Goal: Information Seeking & Learning: Find specific fact

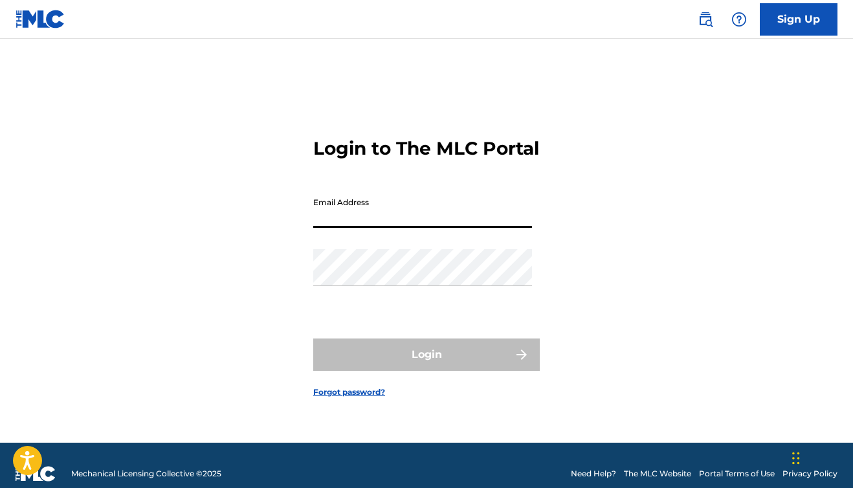
type input "[EMAIL_ADDRESS][DOMAIN_NAME]"
click at [426, 366] on button "Login" at bounding box center [426, 354] width 226 height 32
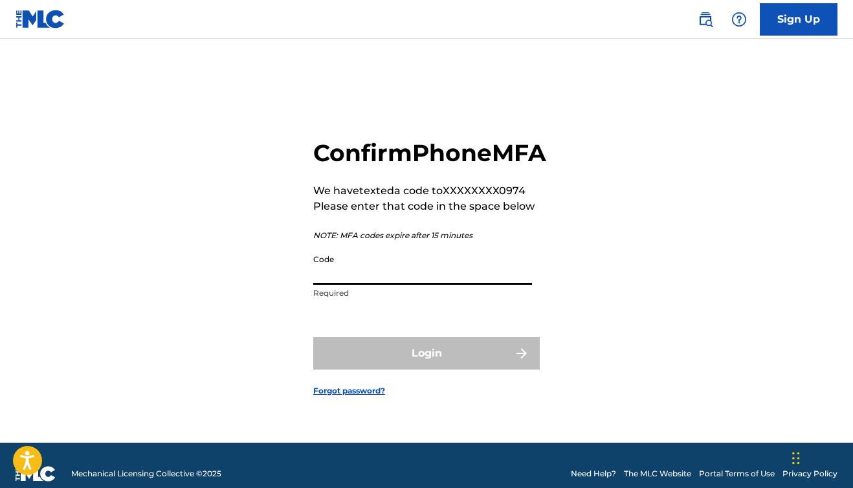
click at [355, 285] on input "Code" at bounding box center [422, 266] width 219 height 37
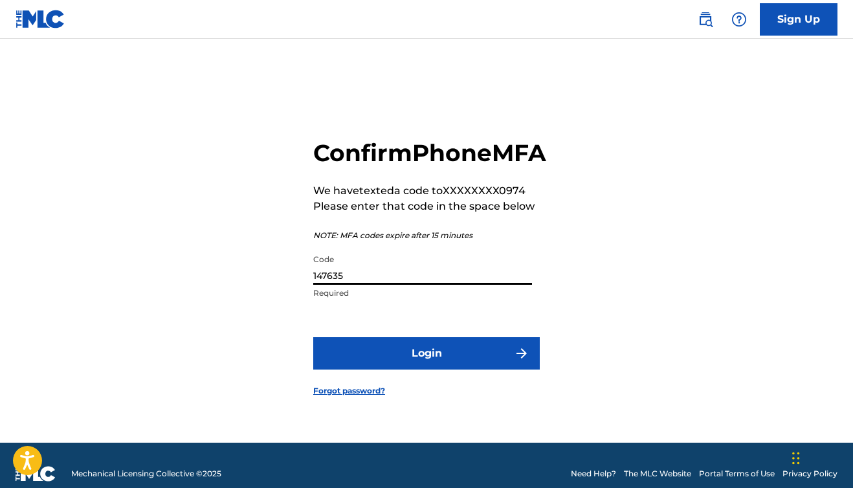
type input "147635"
click at [379, 370] on button "Login" at bounding box center [426, 353] width 226 height 32
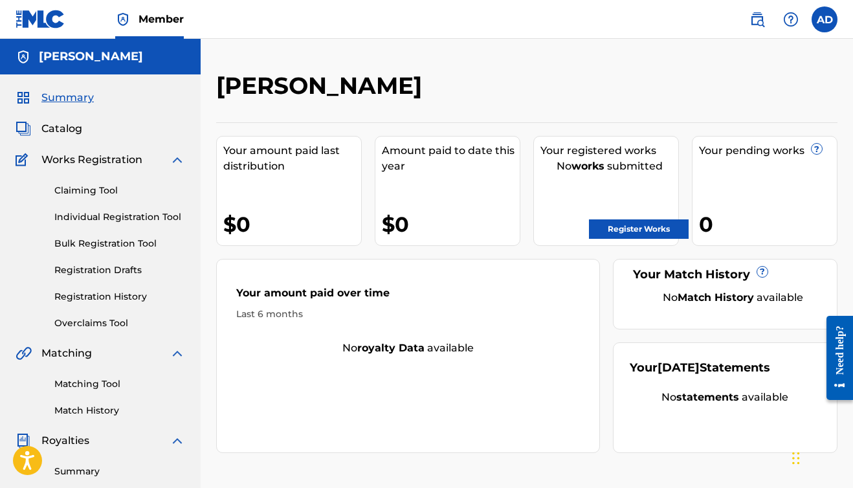
click at [89, 381] on link "Matching Tool" at bounding box center [119, 384] width 131 height 14
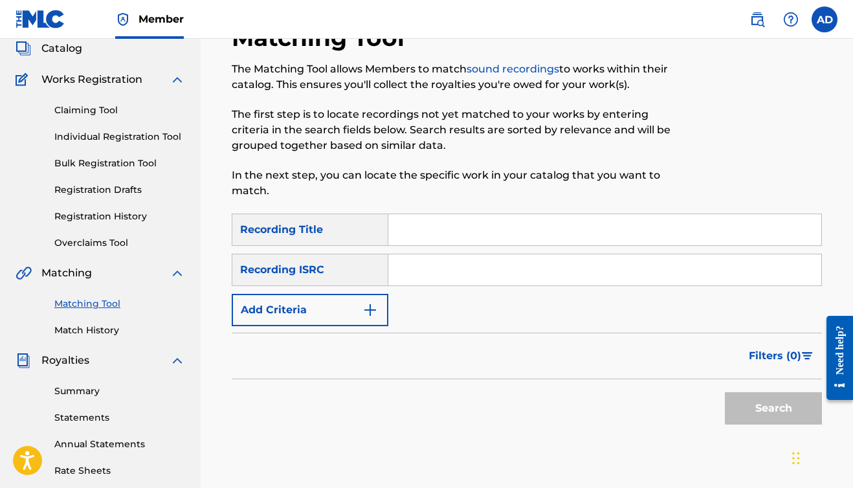
scroll to position [82, 0]
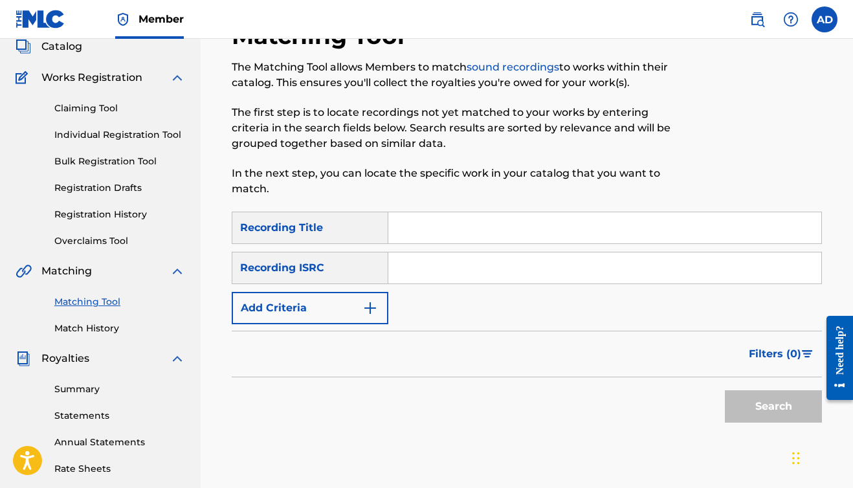
click at [372, 309] on img "Search Form" at bounding box center [370, 308] width 16 height 16
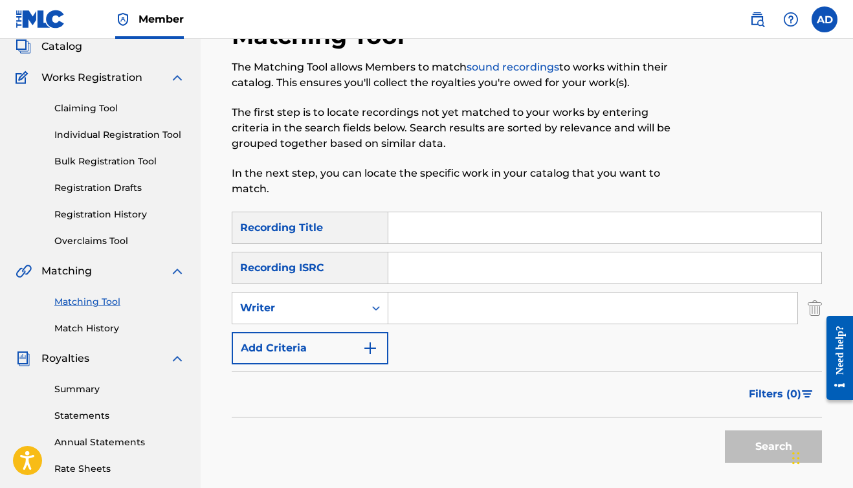
click at [434, 311] on input "Search Form" at bounding box center [592, 308] width 409 height 31
click at [773, 447] on button "Search" at bounding box center [773, 446] width 97 height 32
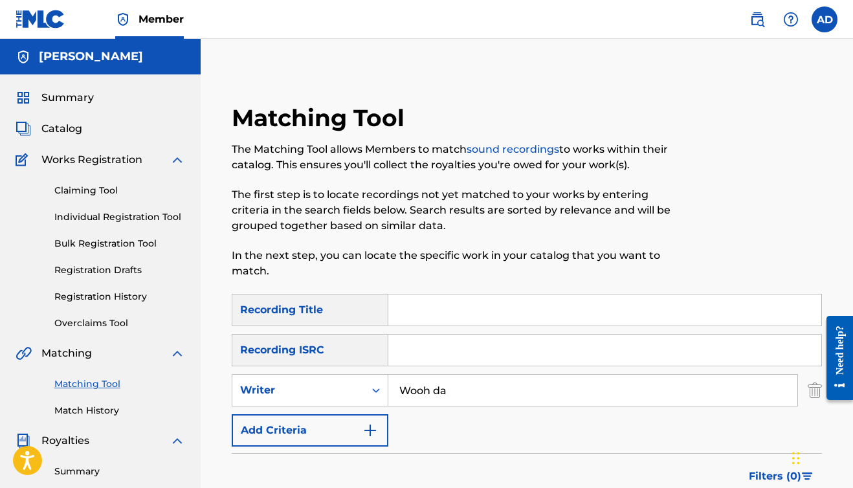
scroll to position [0, 0]
type input "Wooh da kid"
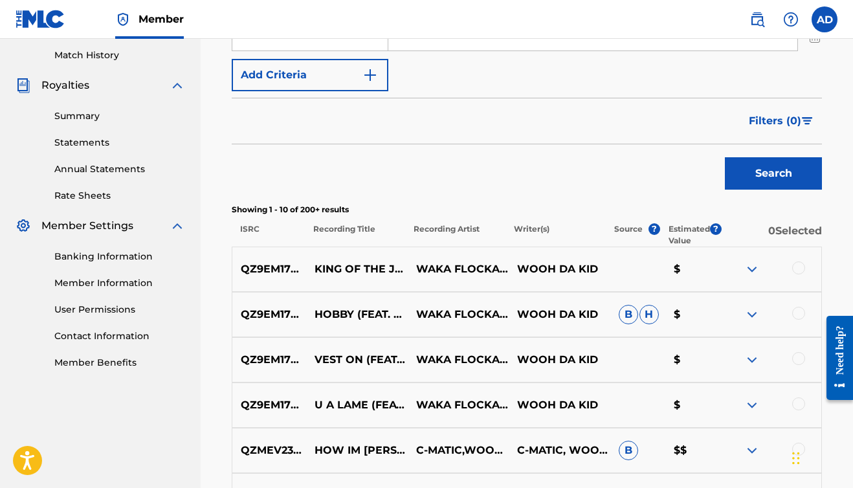
scroll to position [352, 0]
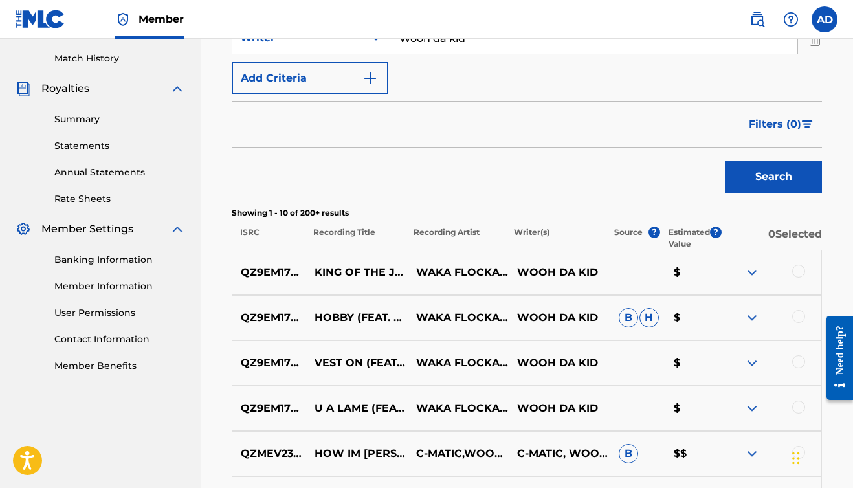
click at [768, 170] on button "Search" at bounding box center [773, 176] width 97 height 32
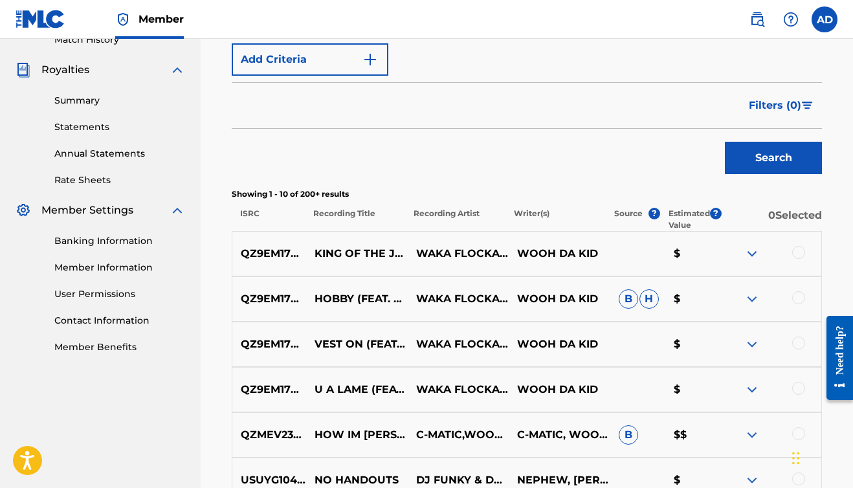
scroll to position [355, 0]
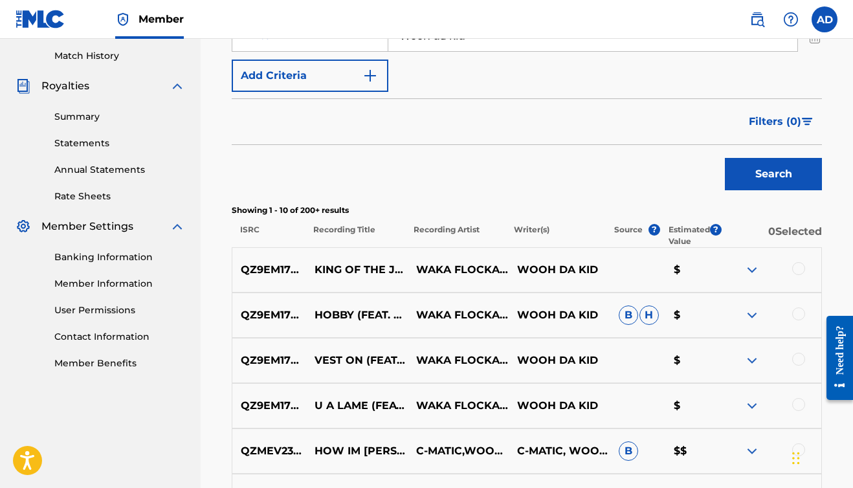
click at [802, 119] on img "Search Form" at bounding box center [807, 122] width 11 height 8
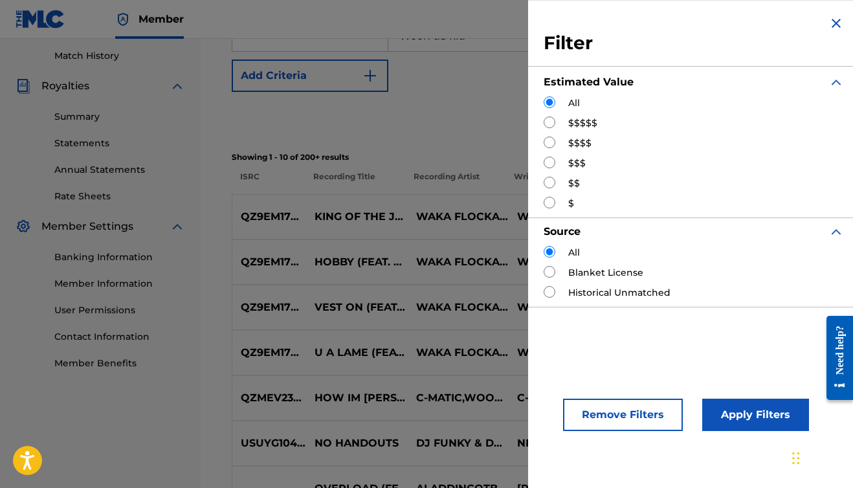
click at [548, 124] on input "Search Form" at bounding box center [550, 122] width 12 height 12
radio input "true"
click at [745, 405] on button "Apply Filters" at bounding box center [755, 415] width 107 height 32
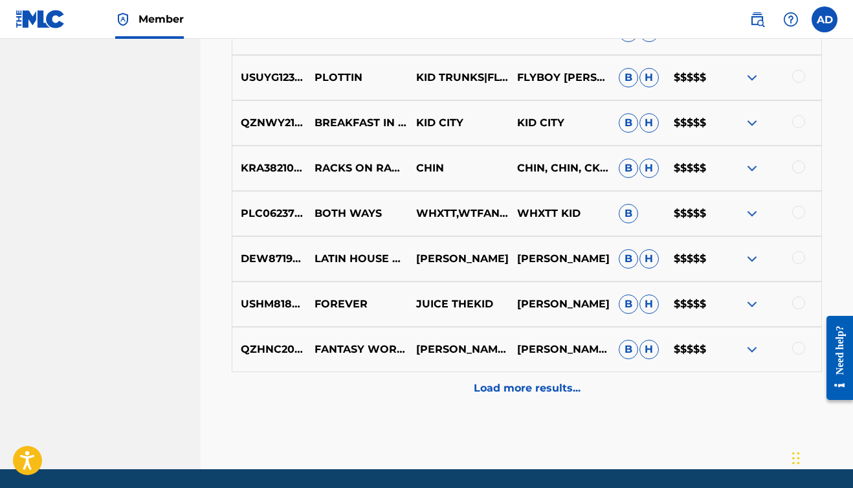
scroll to position [693, 0]
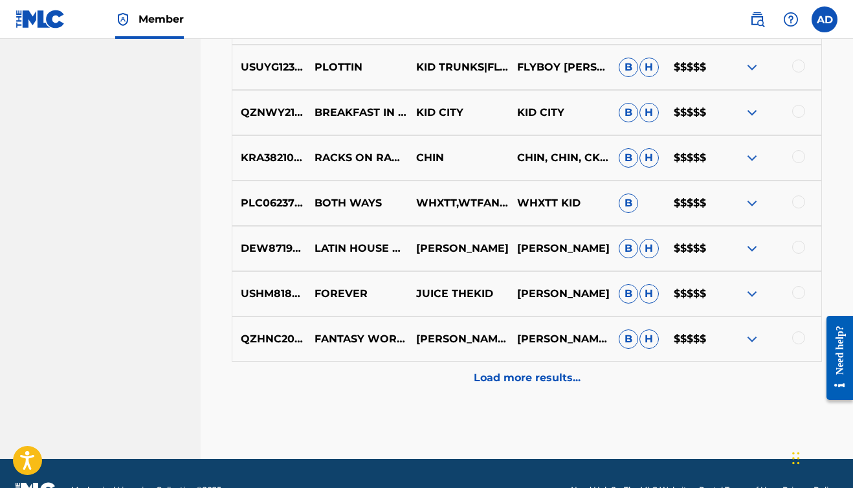
click at [536, 382] on p "Load more results..." at bounding box center [527, 378] width 107 height 16
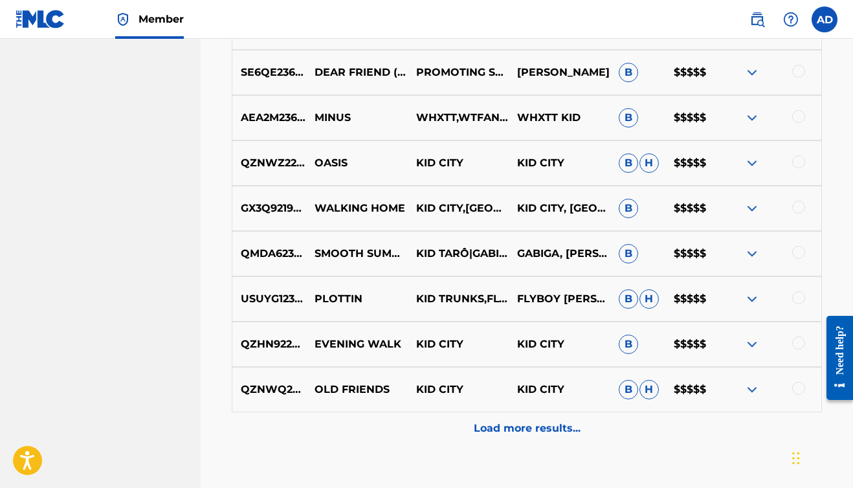
scroll to position [1103, 0]
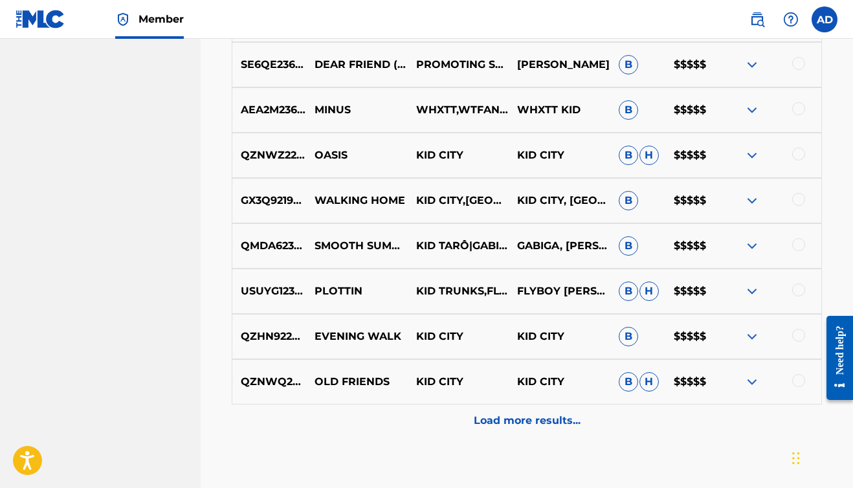
click at [516, 423] on p "Load more results..." at bounding box center [527, 421] width 107 height 16
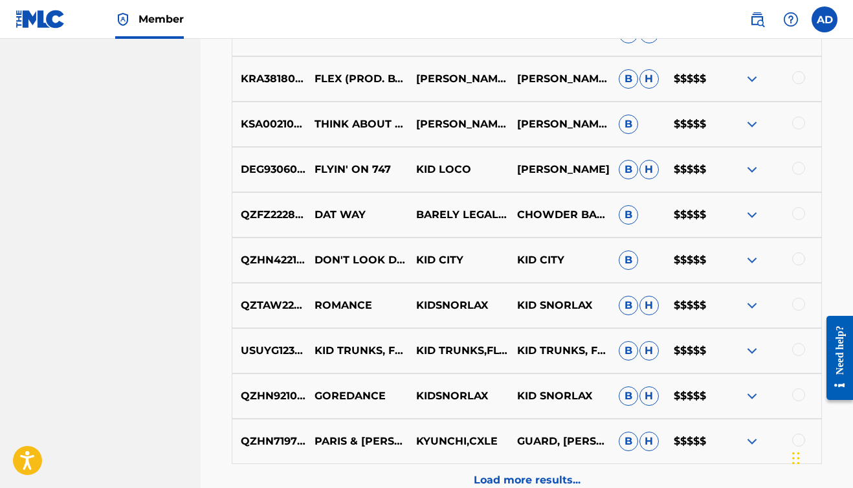
scroll to position [1536, 0]
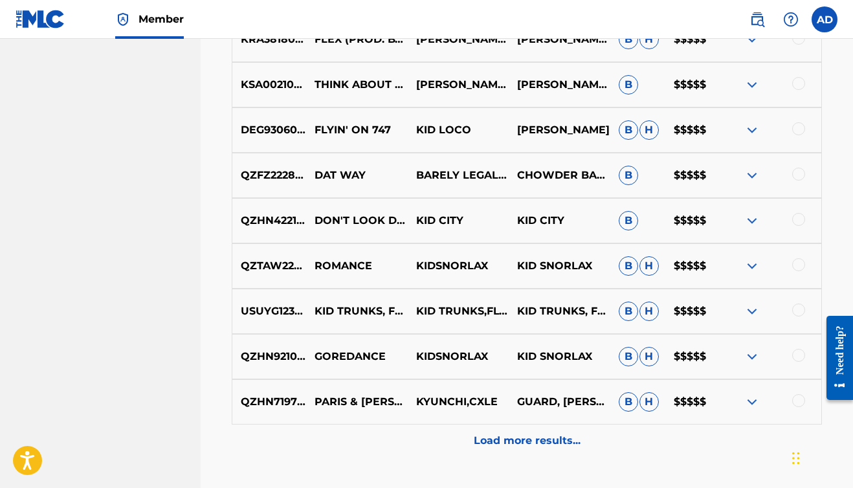
click at [513, 441] on p "Load more results..." at bounding box center [527, 441] width 107 height 16
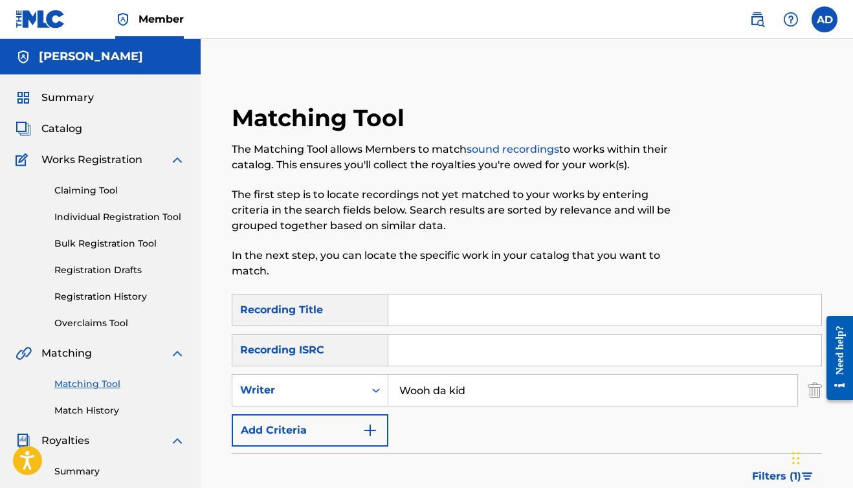
scroll to position [0, 0]
click at [493, 390] on input "Wooh da kid" at bounding box center [592, 390] width 409 height 31
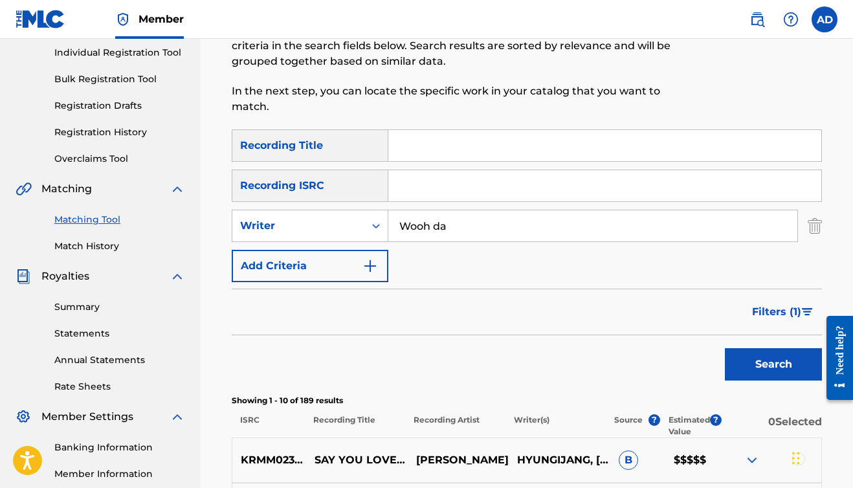
scroll to position [164, 0]
click at [773, 365] on button "Search" at bounding box center [773, 365] width 97 height 32
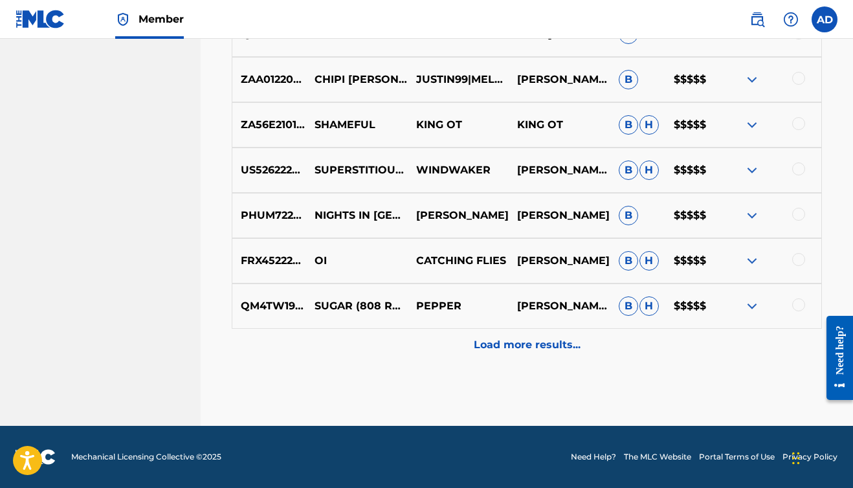
scroll to position [726, 0]
click at [510, 346] on p "Load more results..." at bounding box center [527, 345] width 107 height 16
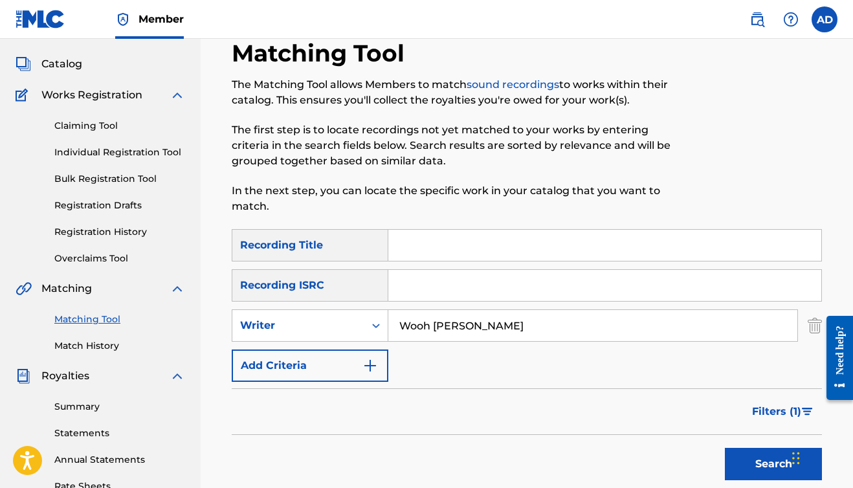
scroll to position [63, 0]
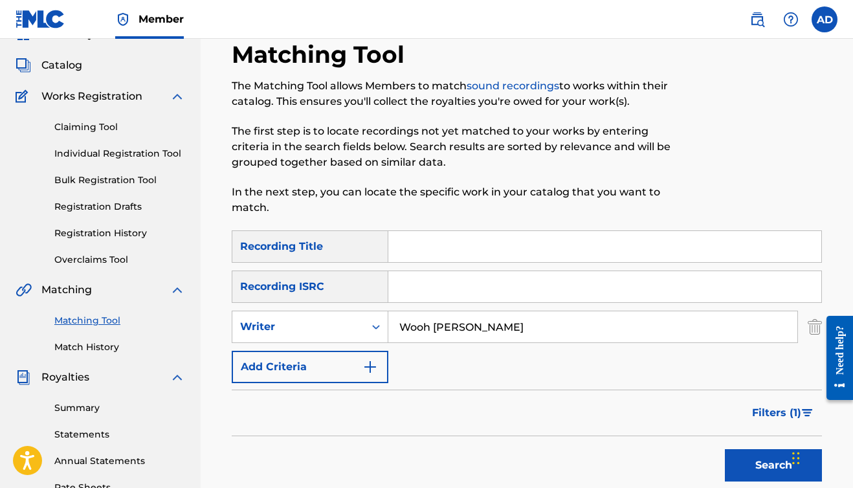
click at [487, 327] on input "Wooh [PERSON_NAME]" at bounding box center [592, 326] width 409 height 31
type input "W"
type input "[PERSON_NAME]"
click at [773, 465] on button "Search" at bounding box center [773, 465] width 97 height 32
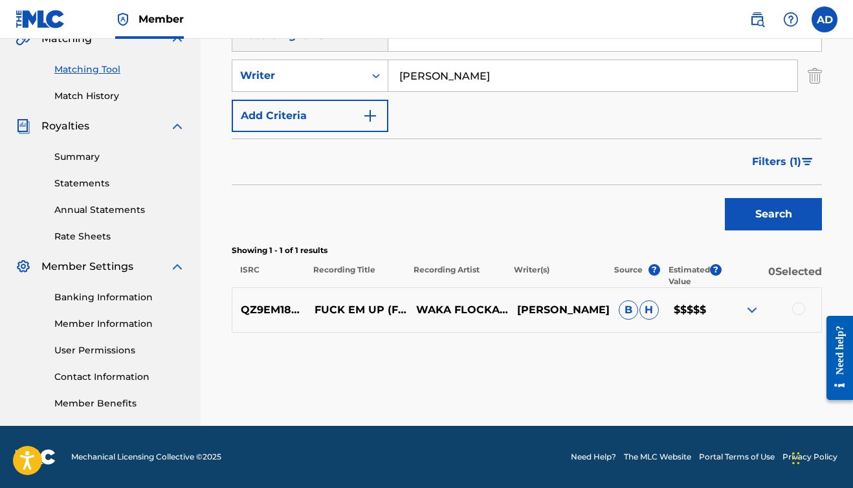
scroll to position [315, 0]
click at [791, 159] on span "Filters ( 1 )" at bounding box center [776, 162] width 49 height 16
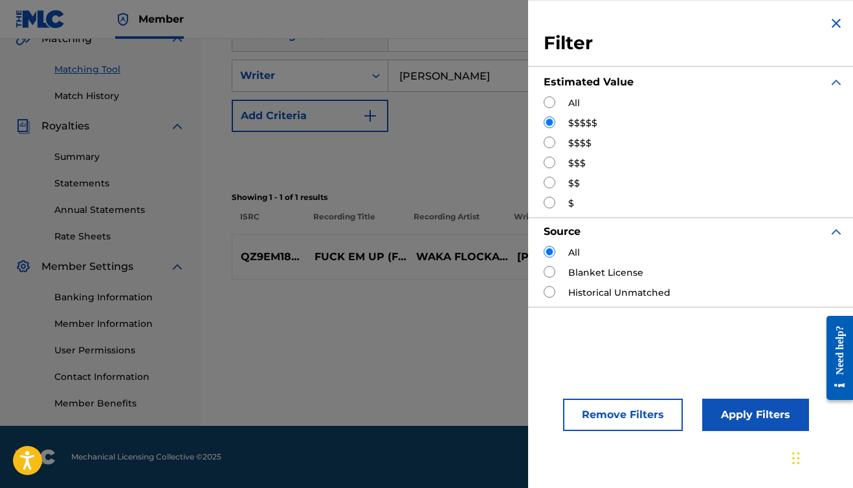
click at [547, 143] on input "Search Form" at bounding box center [550, 143] width 12 height 12
radio input "true"
click at [738, 410] on button "Apply Filters" at bounding box center [755, 415] width 107 height 32
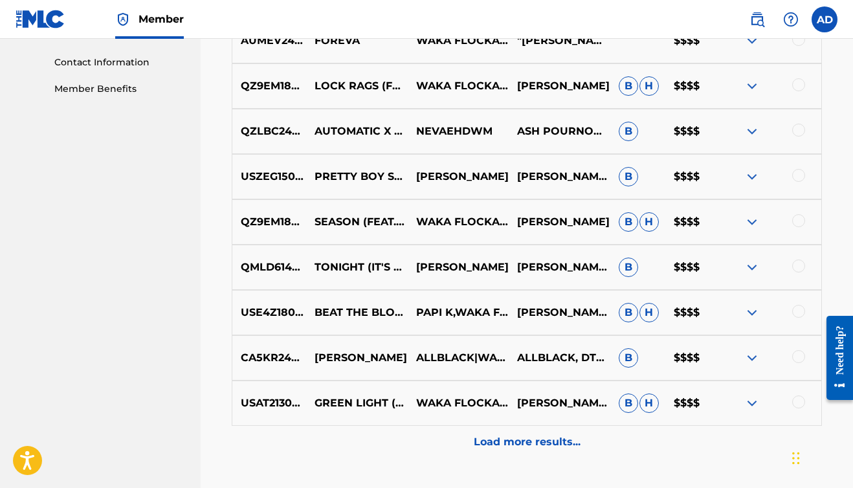
scroll to position [631, 0]
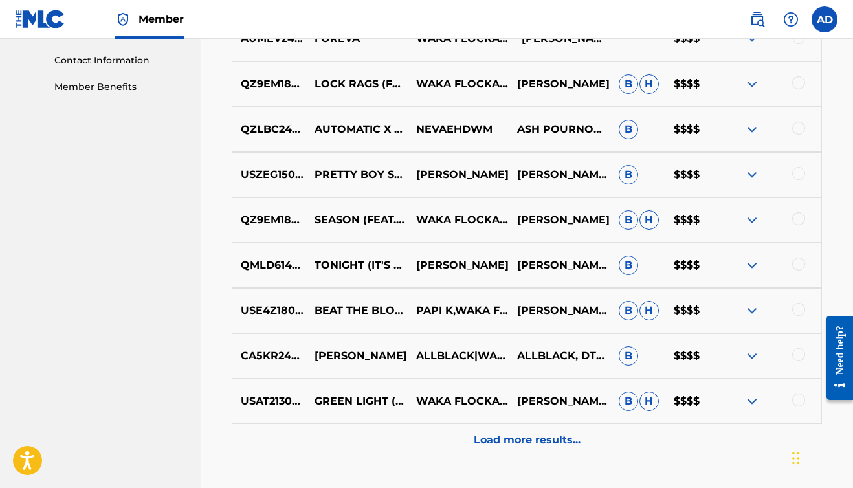
click at [507, 445] on p "Load more results..." at bounding box center [527, 440] width 107 height 16
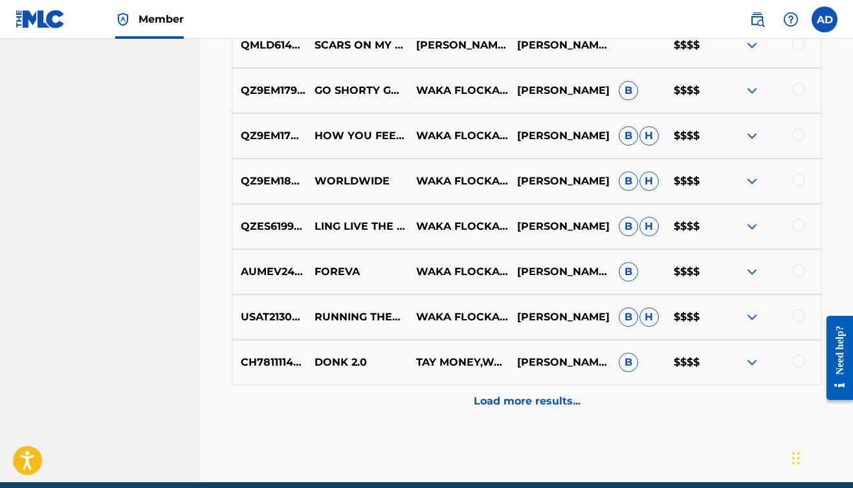
scroll to position [1125, 0]
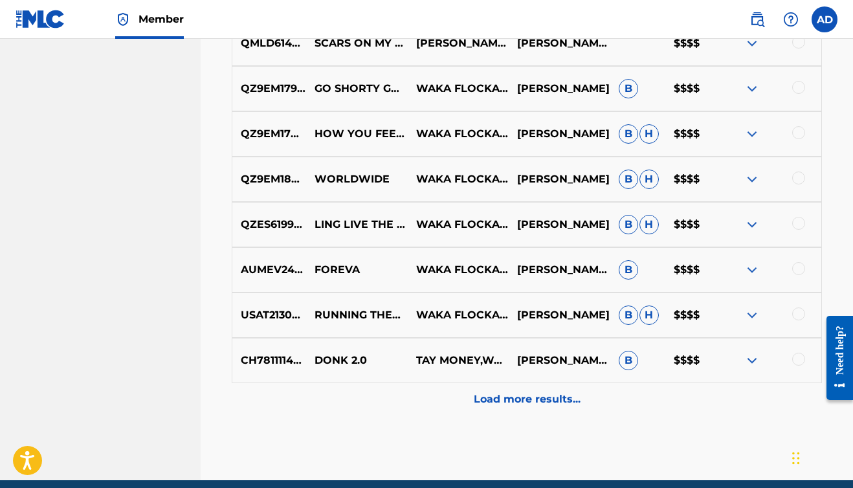
click at [514, 403] on p "Load more results..." at bounding box center [527, 400] width 107 height 16
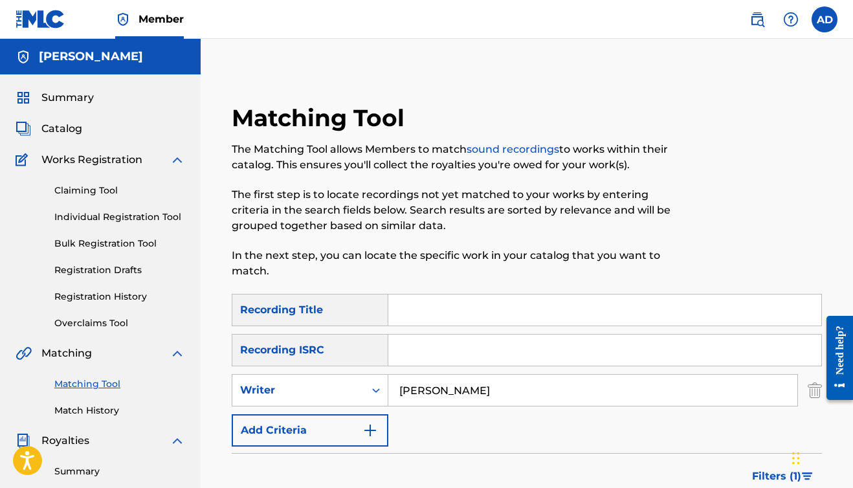
scroll to position [0, 0]
click at [463, 394] on input "[PERSON_NAME]" at bounding box center [592, 390] width 409 height 31
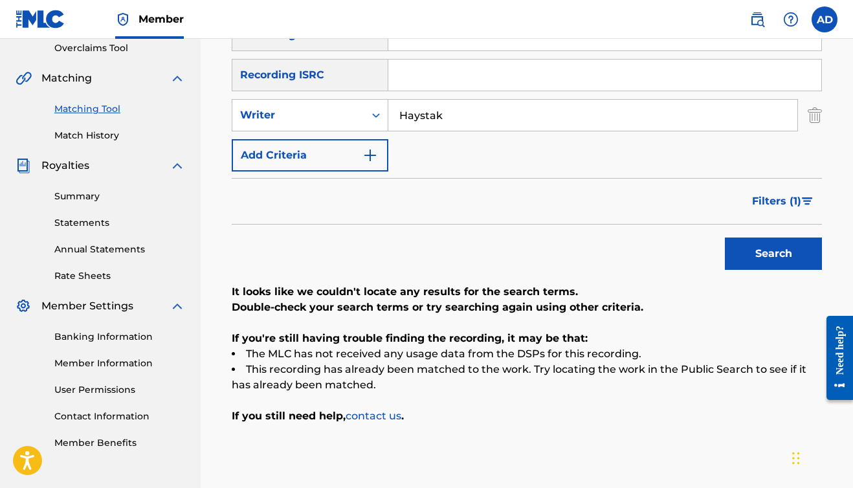
scroll to position [274, 0]
type input "Haystak"
click at [738, 254] on button "Search" at bounding box center [773, 254] width 97 height 32
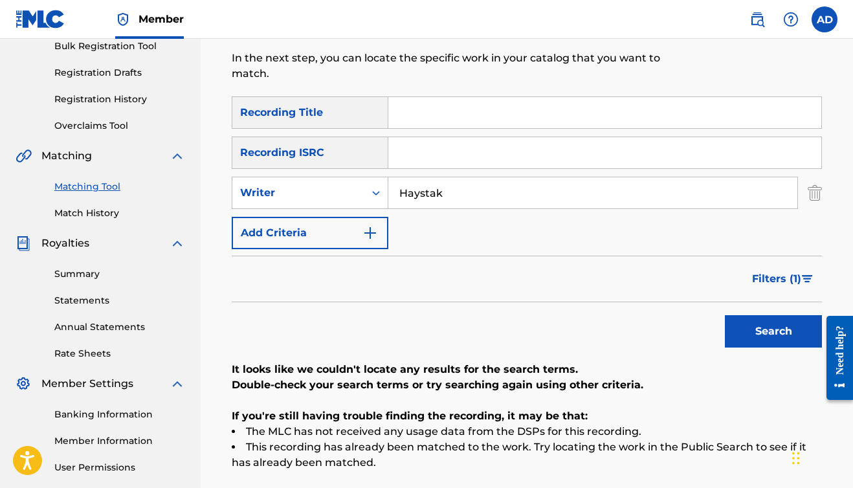
scroll to position [197, 0]
click at [467, 198] on input "Haystak" at bounding box center [592, 193] width 409 height 31
click at [773, 332] on button "Search" at bounding box center [773, 332] width 97 height 32
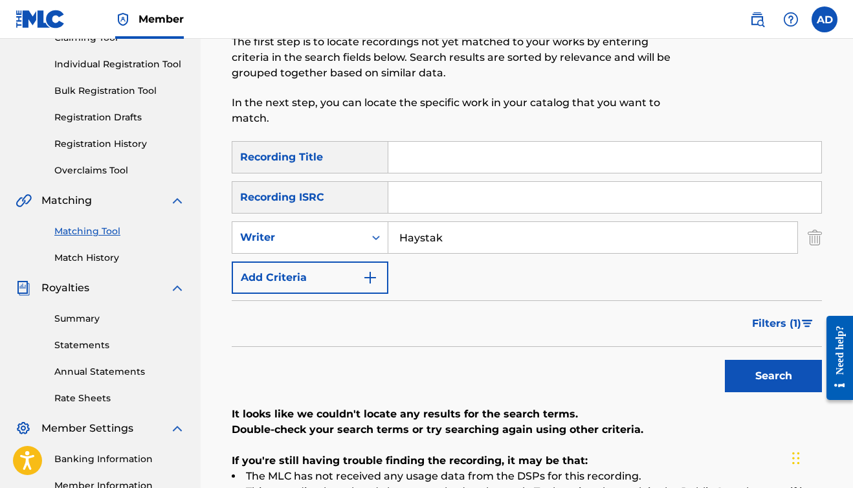
scroll to position [142, 0]
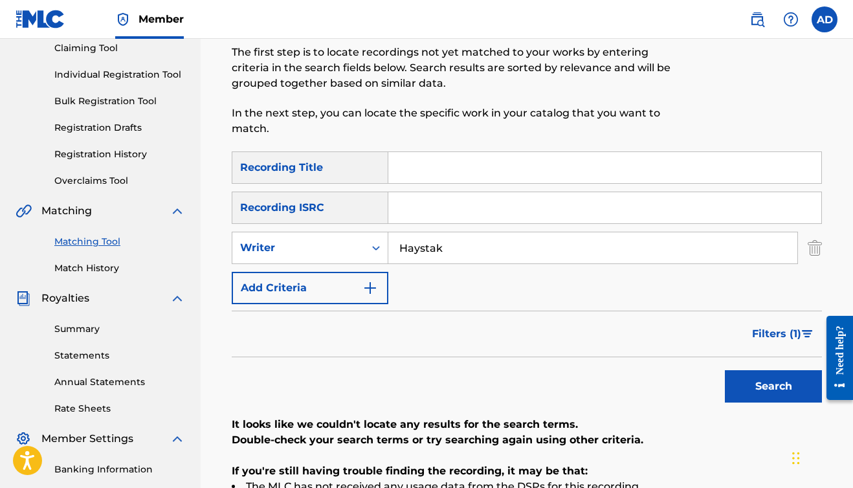
click at [452, 250] on input "Haystak" at bounding box center [592, 247] width 409 height 31
click at [359, 283] on button "Add Criteria" at bounding box center [310, 288] width 157 height 32
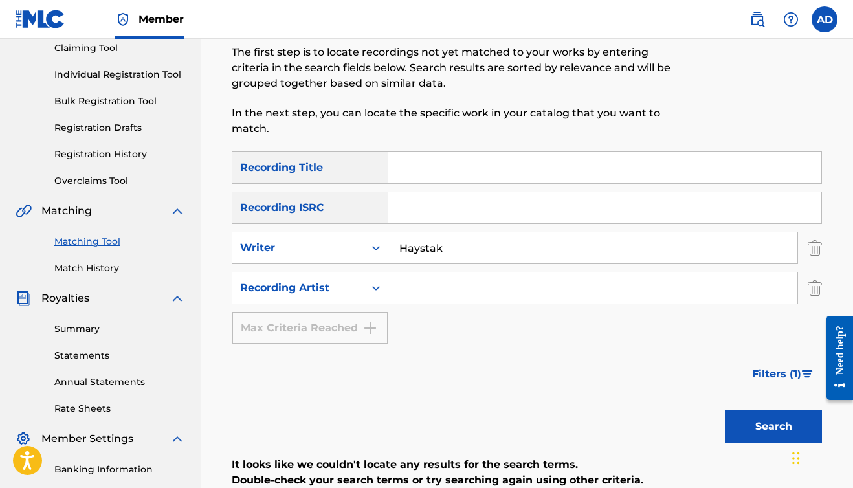
click at [460, 248] on input "Haystak" at bounding box center [592, 247] width 409 height 31
click at [453, 287] on input "Search Form" at bounding box center [592, 287] width 409 height 31
type input "haystak"
click at [773, 426] on button "Search" at bounding box center [773, 426] width 97 height 32
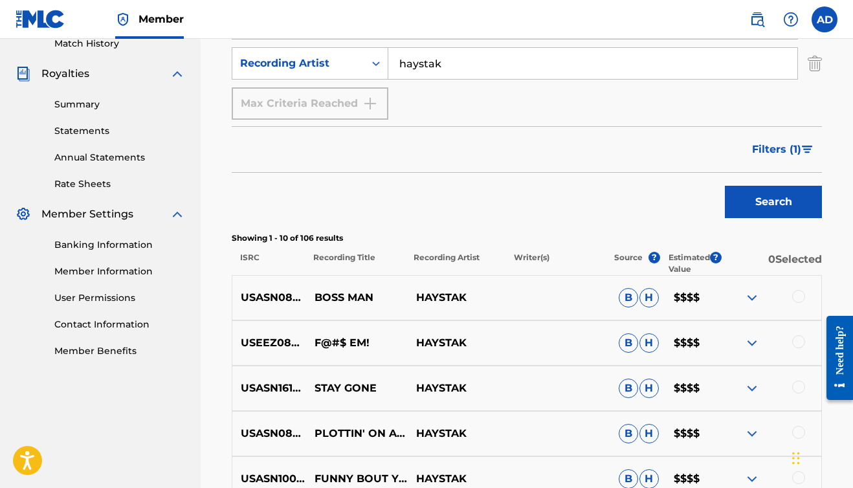
scroll to position [368, 0]
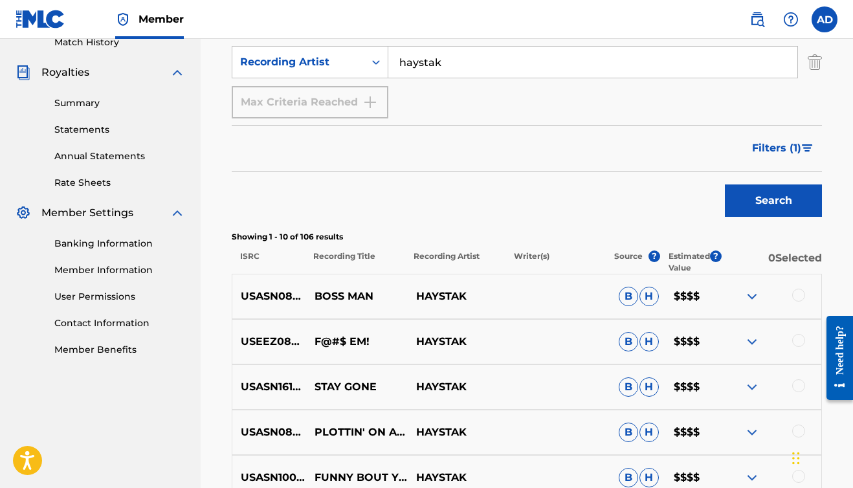
click at [802, 148] on img "Search Form" at bounding box center [807, 148] width 11 height 8
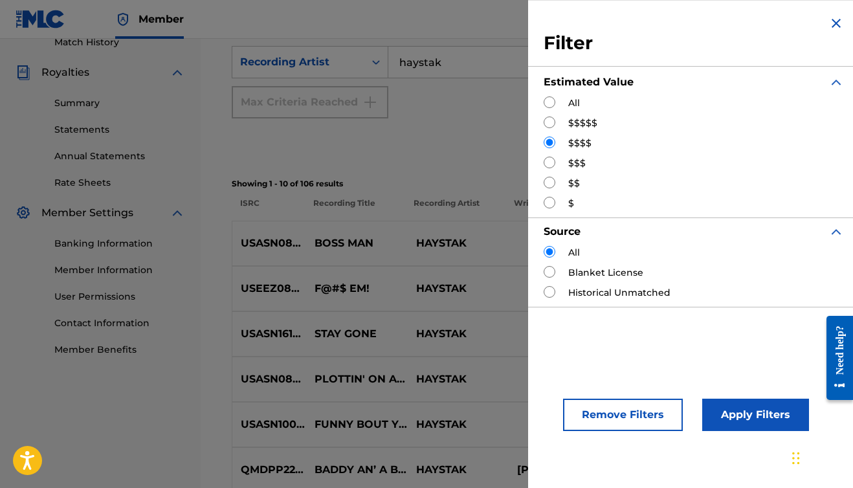
click at [544, 126] on input "Search Form" at bounding box center [550, 122] width 12 height 12
radio input "true"
click at [743, 408] on button "Apply Filters" at bounding box center [755, 415] width 107 height 32
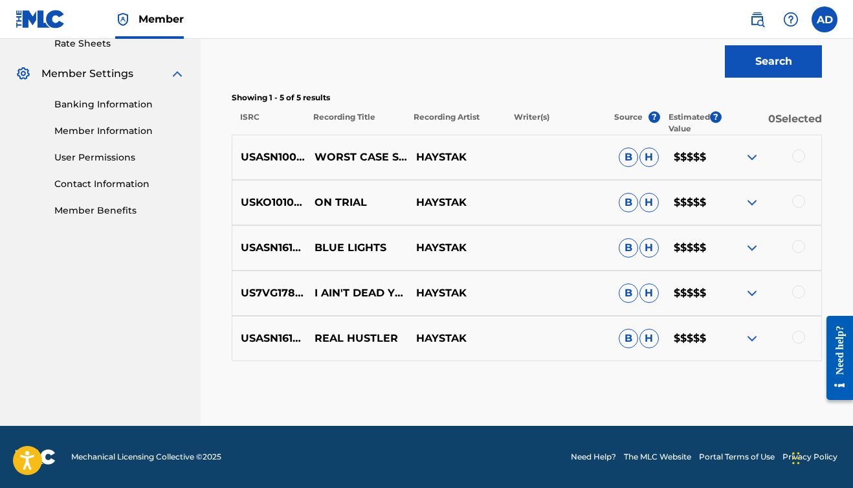
scroll to position [507, 0]
click at [754, 158] on img at bounding box center [752, 157] width 16 height 16
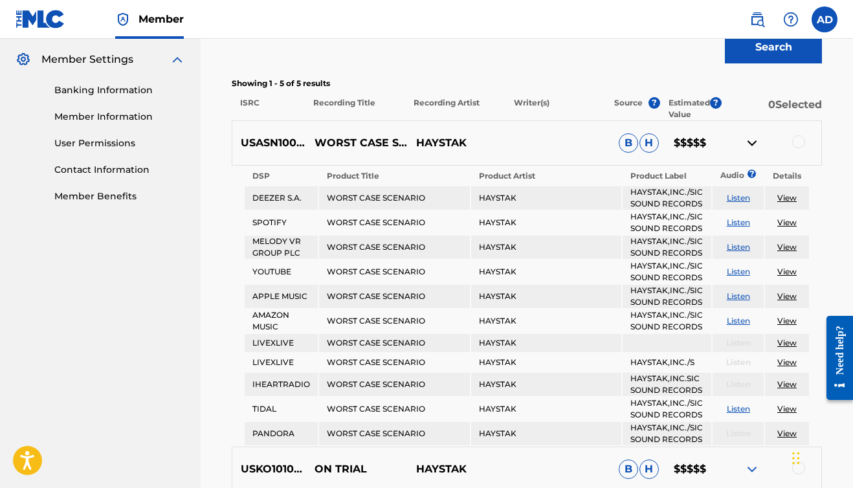
scroll to position [519, 0]
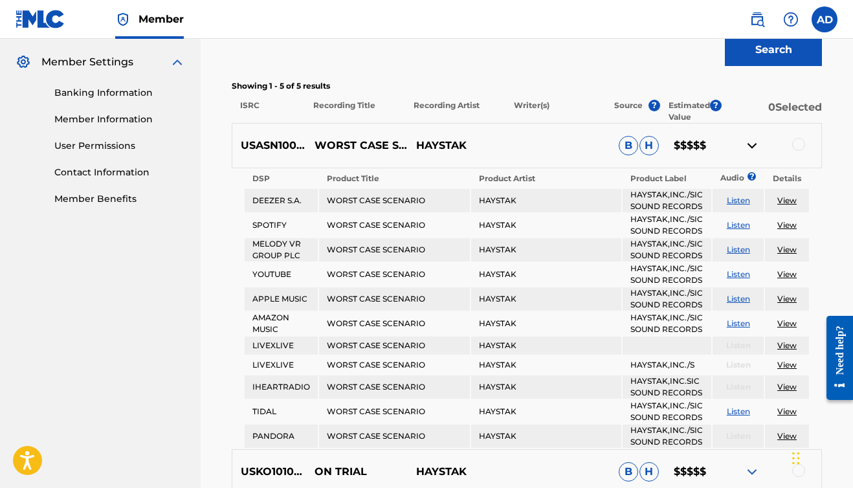
click at [751, 145] on img at bounding box center [752, 146] width 16 height 16
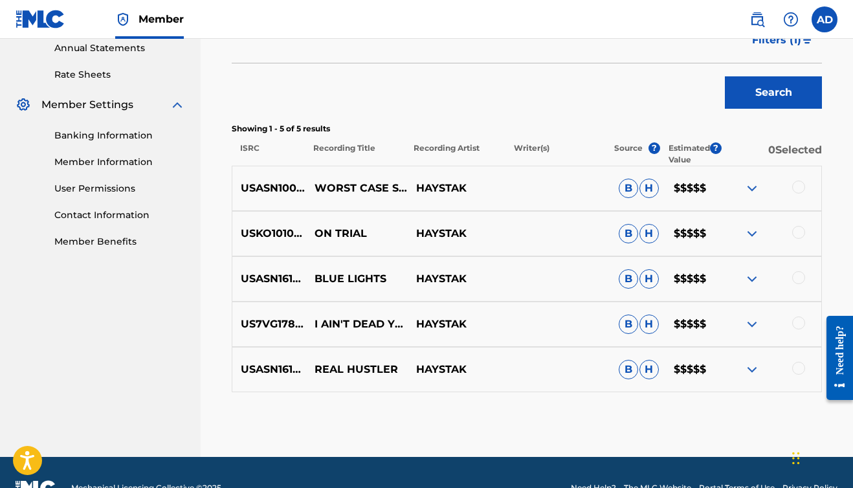
scroll to position [481, 0]
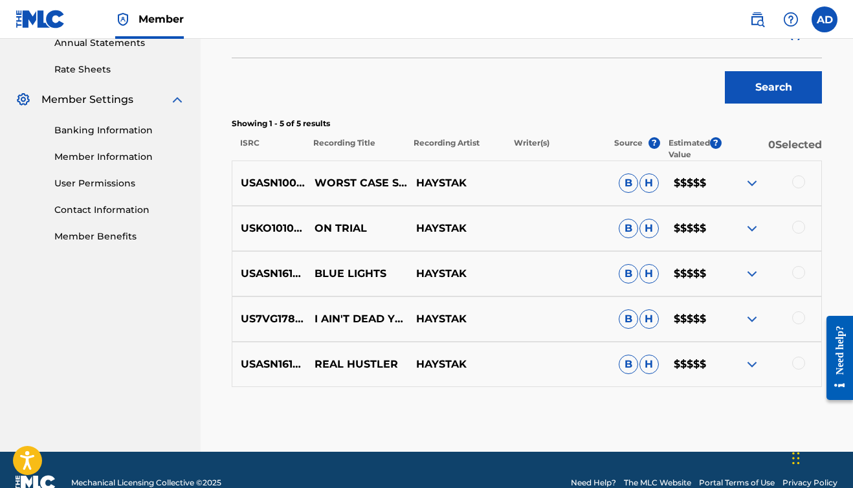
click at [751, 182] on img at bounding box center [752, 183] width 16 height 16
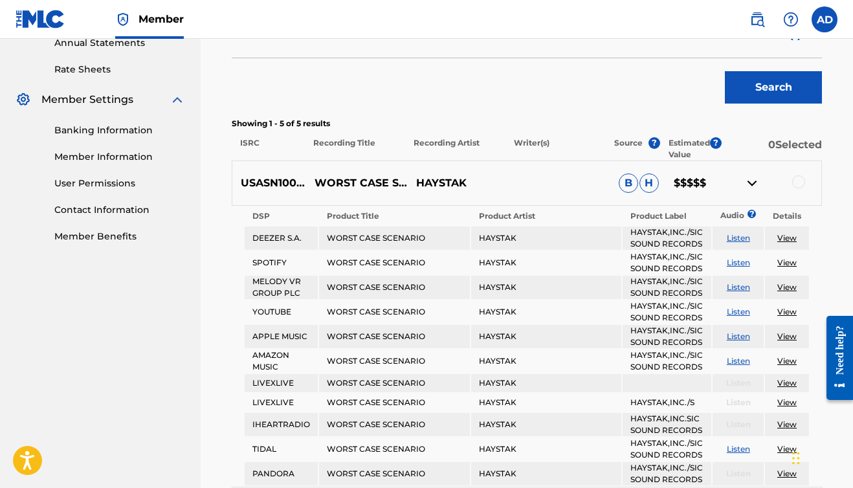
click at [751, 182] on img at bounding box center [752, 183] width 16 height 16
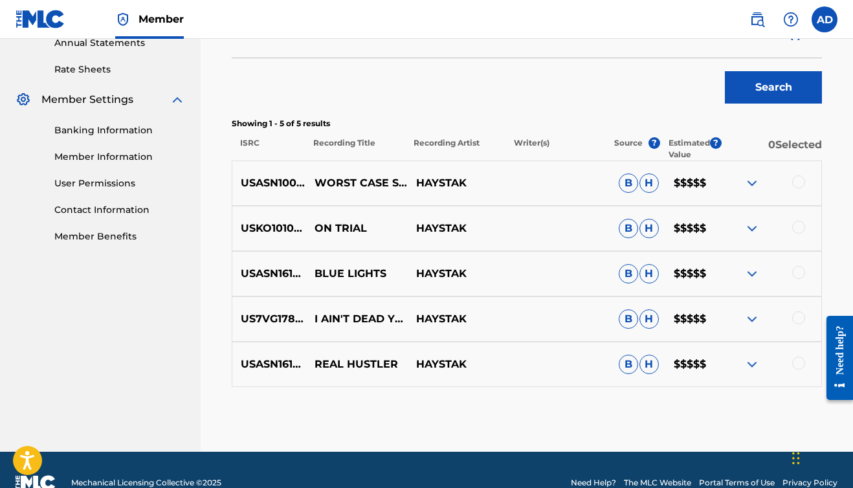
click at [502, 102] on div "Search" at bounding box center [527, 84] width 590 height 52
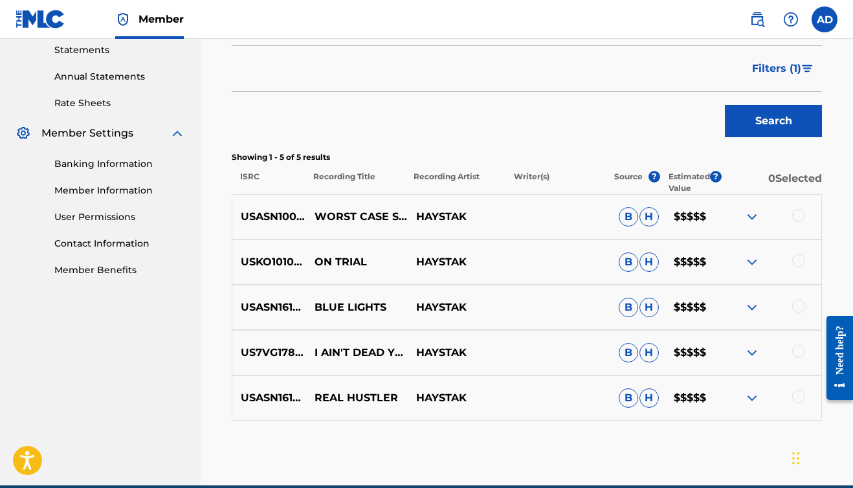
scroll to position [450, 0]
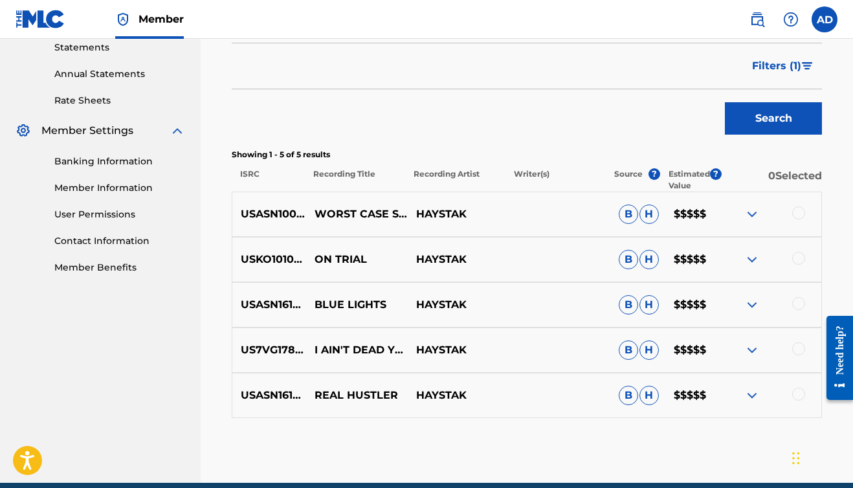
click at [801, 64] on button "Filters ( 1 )" at bounding box center [783, 66] width 78 height 32
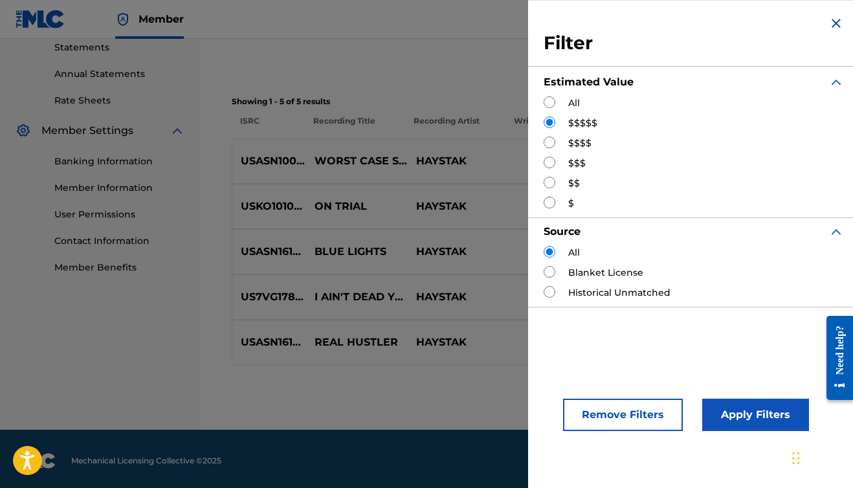
click at [549, 144] on input "Search Form" at bounding box center [550, 143] width 12 height 12
radio input "true"
click at [734, 414] on button "Apply Filters" at bounding box center [755, 415] width 107 height 32
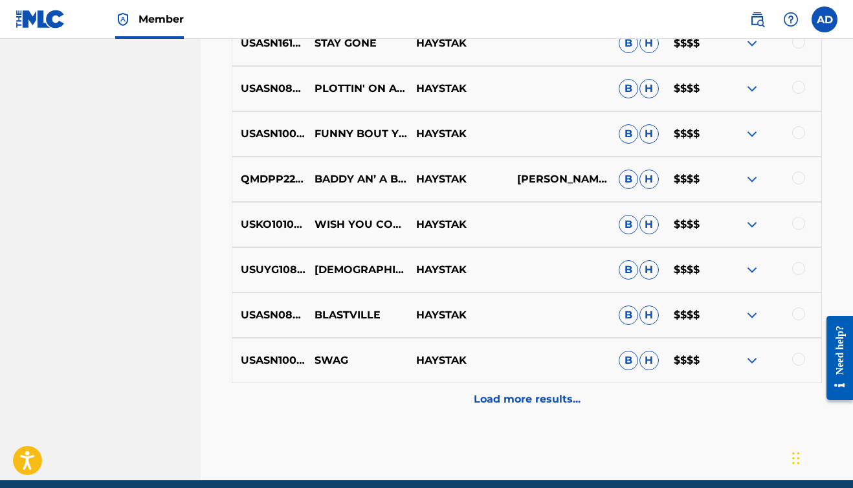
scroll to position [716, 0]
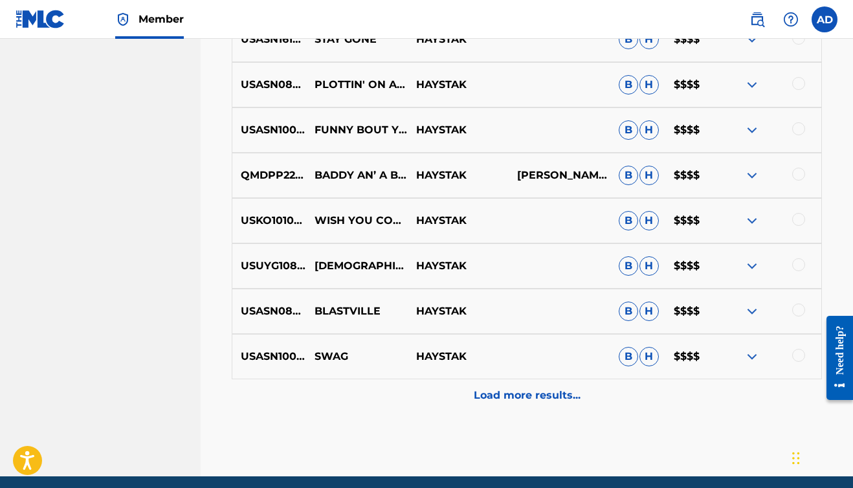
click at [544, 395] on p "Load more results..." at bounding box center [527, 396] width 107 height 16
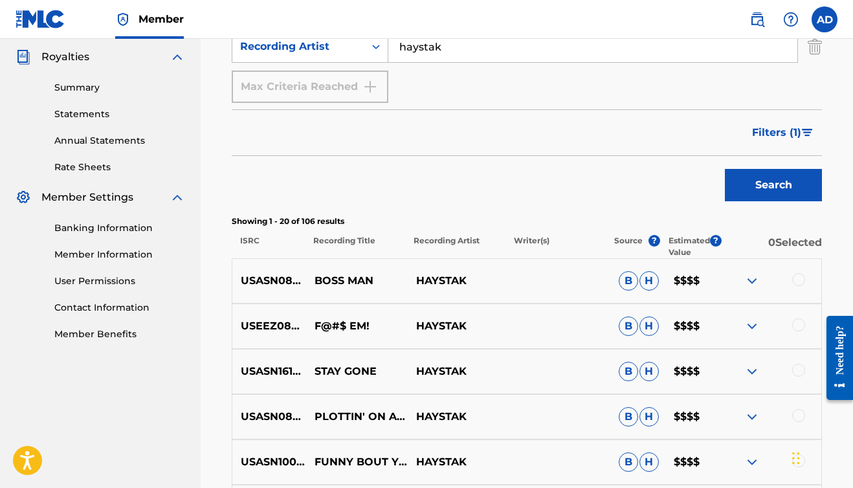
scroll to position [382, 0]
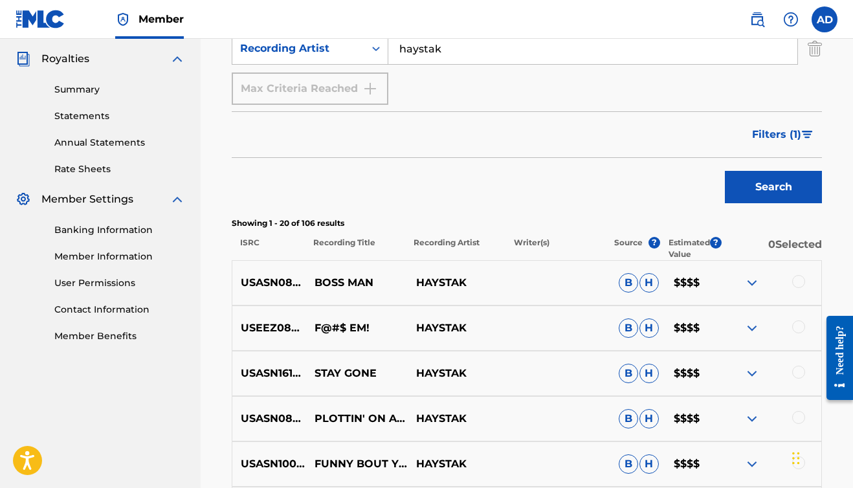
click at [804, 133] on img "Search Form" at bounding box center [807, 135] width 11 height 8
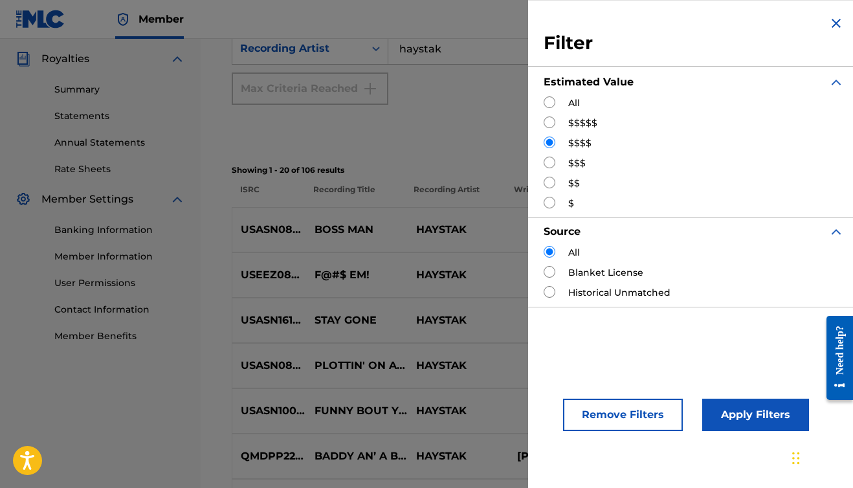
click at [547, 120] on input "Search Form" at bounding box center [550, 122] width 12 height 12
radio input "true"
click at [737, 414] on button "Apply Filters" at bounding box center [755, 415] width 107 height 32
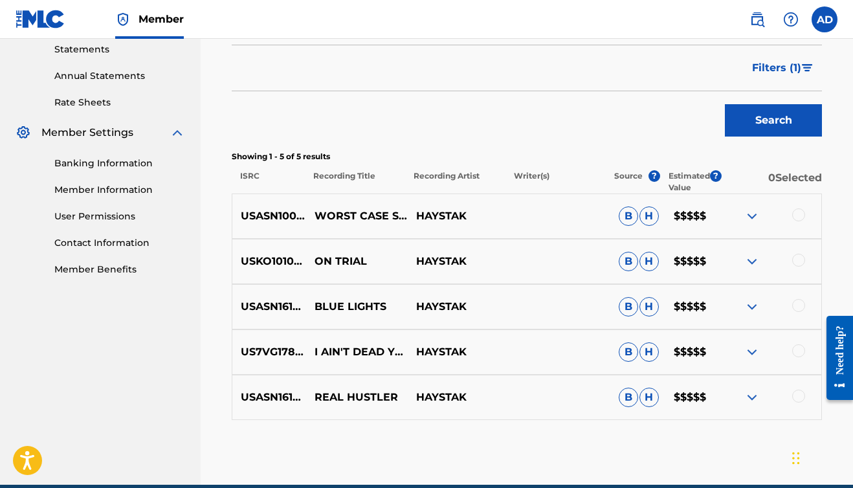
scroll to position [447, 0]
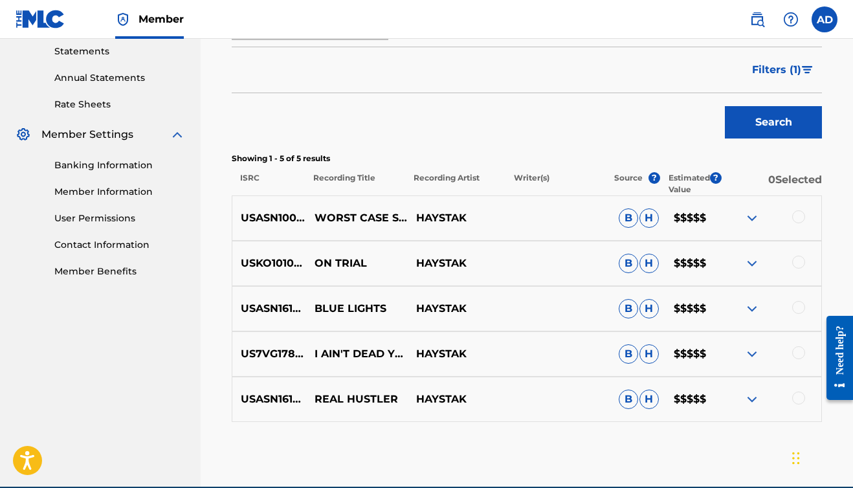
click at [772, 67] on span "Filters ( 1 )" at bounding box center [776, 70] width 49 height 16
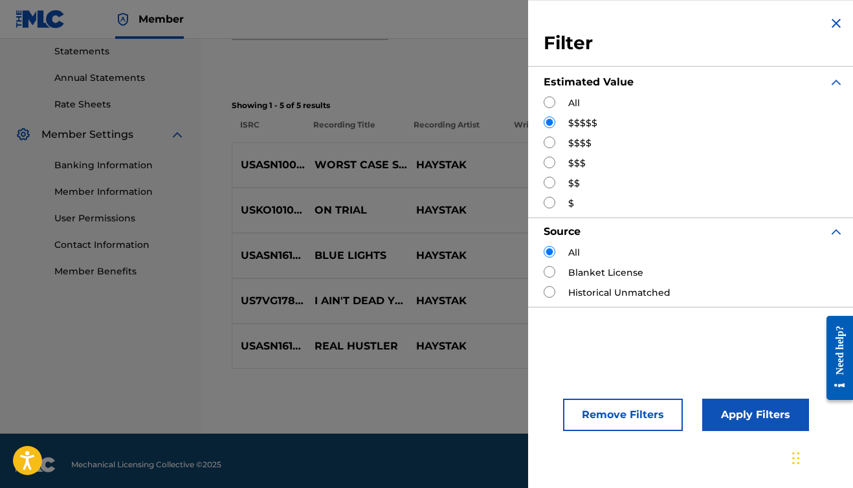
click at [546, 141] on input "Search Form" at bounding box center [550, 143] width 12 height 12
radio input "true"
click at [726, 416] on button "Apply Filters" at bounding box center [755, 415] width 107 height 32
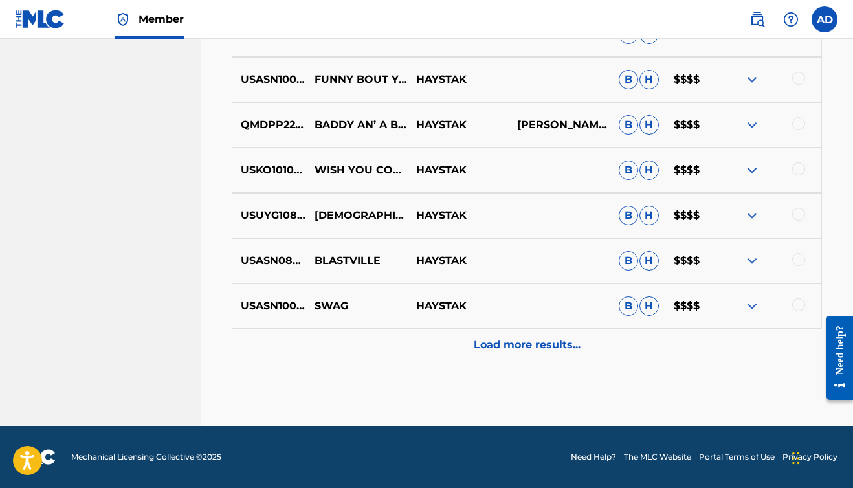
scroll to position [766, 0]
click at [549, 348] on p "Load more results..." at bounding box center [527, 345] width 107 height 16
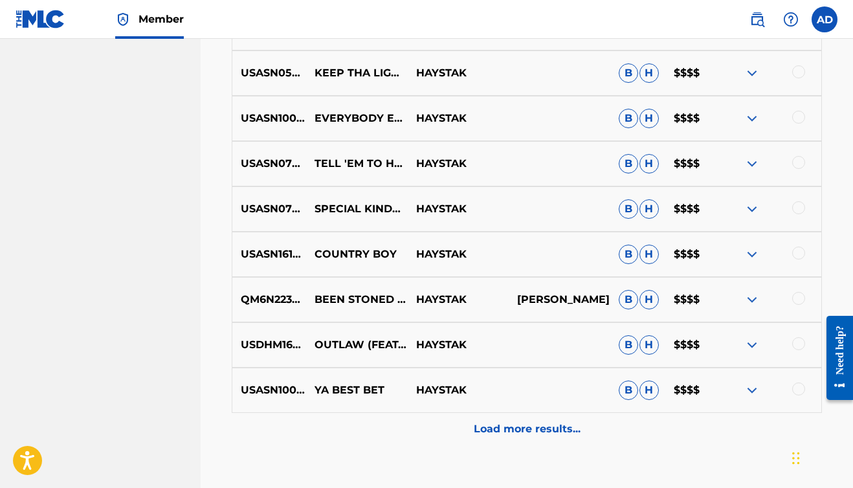
scroll to position [1136, 0]
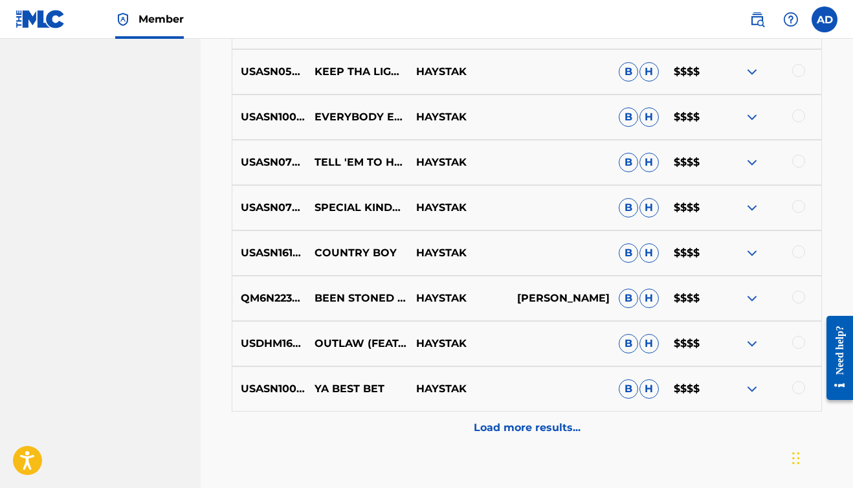
click at [538, 432] on p "Load more results..." at bounding box center [527, 428] width 107 height 16
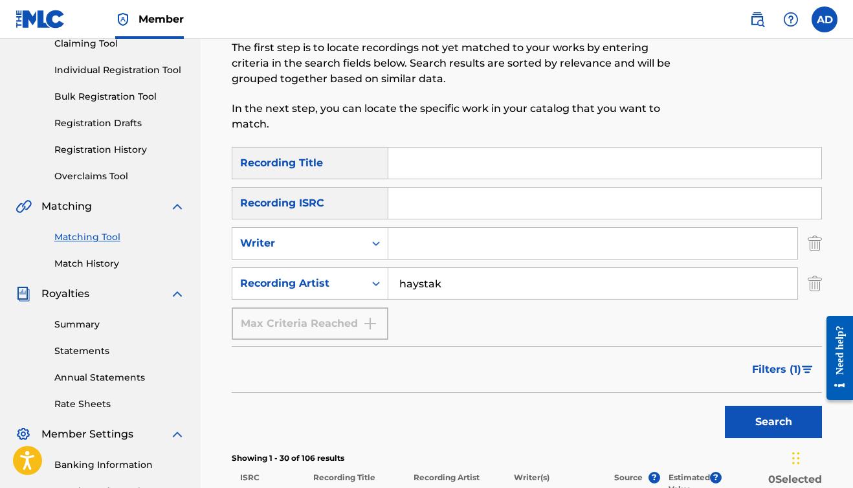
scroll to position [146, 0]
click at [467, 285] on input "haystak" at bounding box center [592, 284] width 409 height 31
type input "haystak jelly roll"
click at [746, 416] on button "Search" at bounding box center [773, 422] width 97 height 32
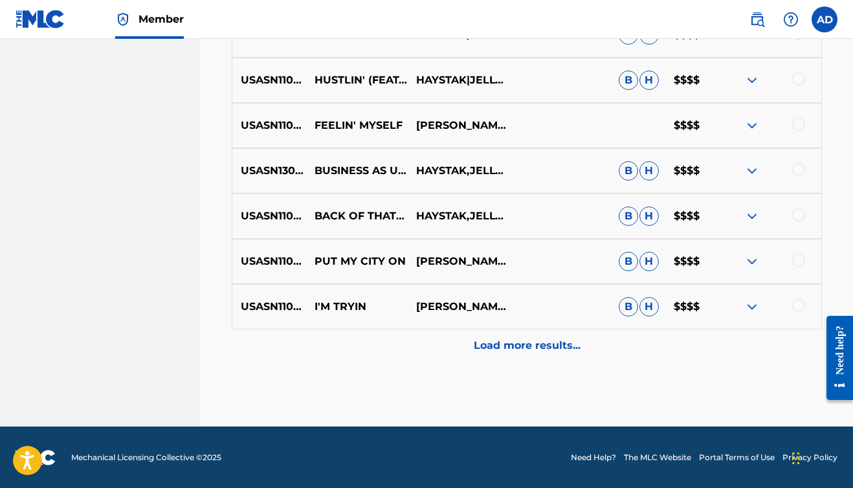
scroll to position [730, 0]
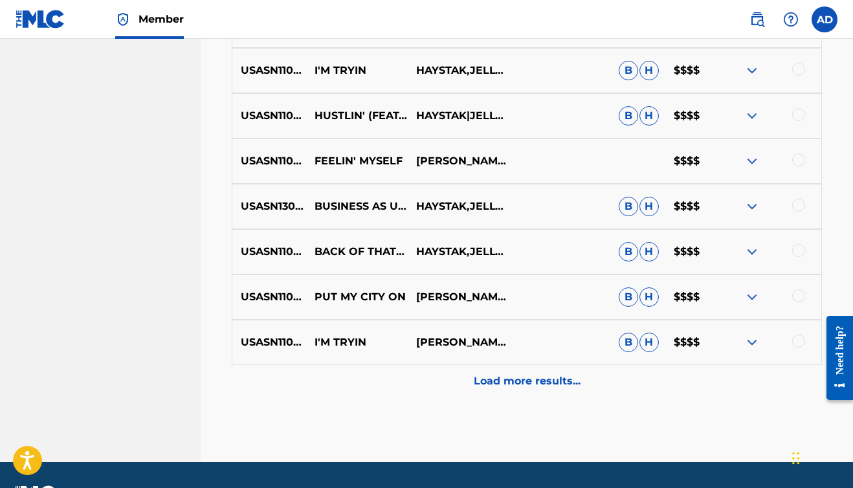
click at [576, 388] on p "Load more results..." at bounding box center [527, 381] width 107 height 16
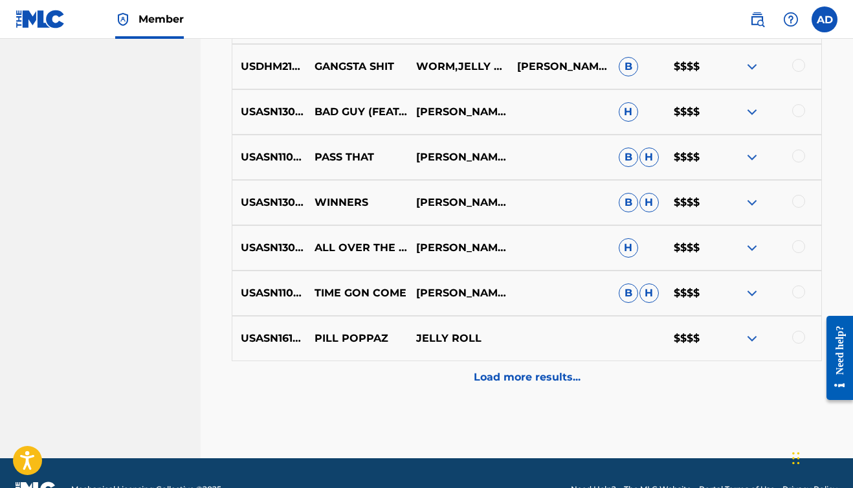
scroll to position [1197, 0]
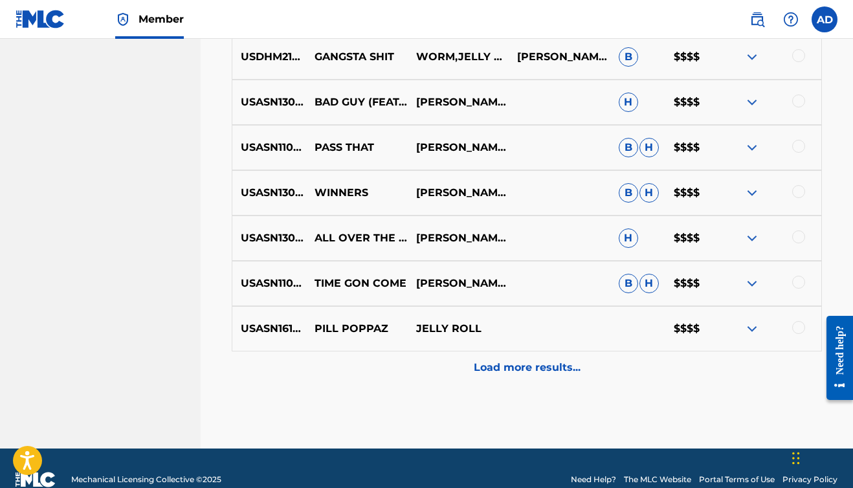
click at [530, 373] on p "Load more results..." at bounding box center [527, 368] width 107 height 16
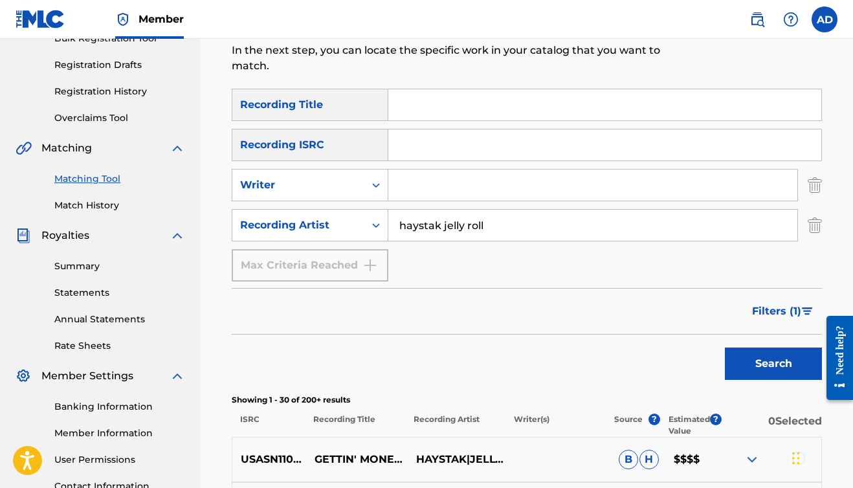
scroll to position [203, 0]
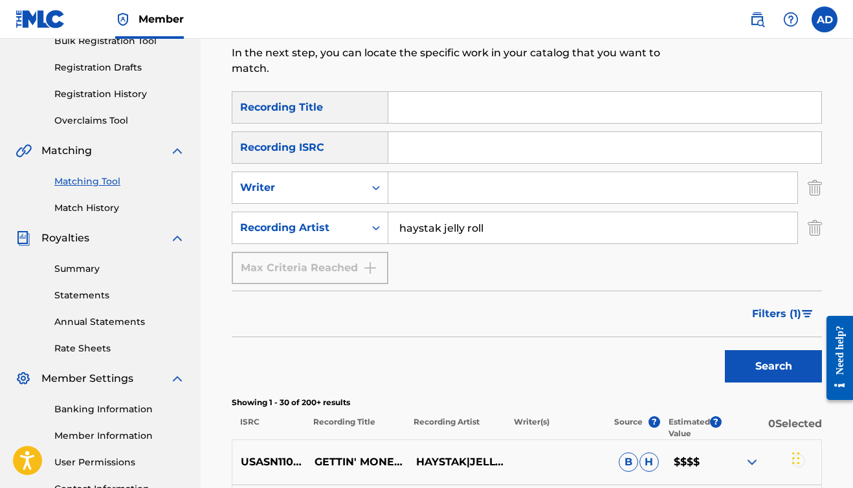
click at [800, 309] on span "Filters ( 1 )" at bounding box center [776, 314] width 49 height 16
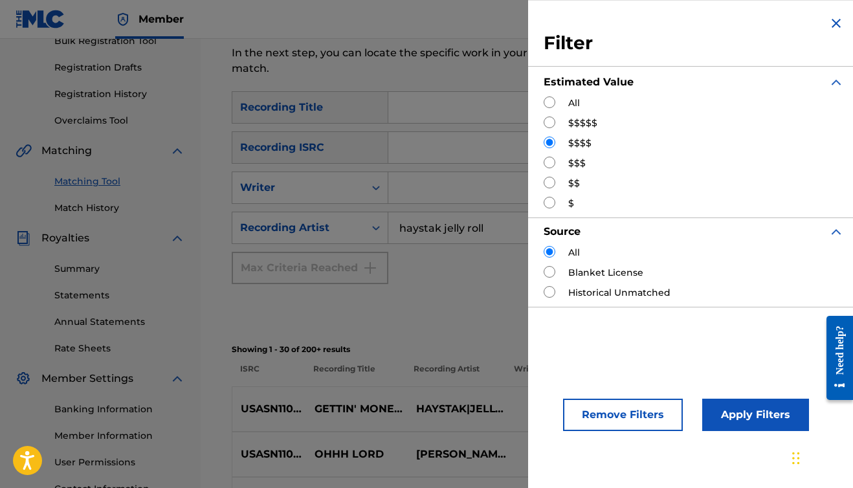
click at [548, 122] on input "Search Form" at bounding box center [550, 122] width 12 height 12
radio input "true"
click at [767, 417] on button "Apply Filters" at bounding box center [755, 415] width 107 height 32
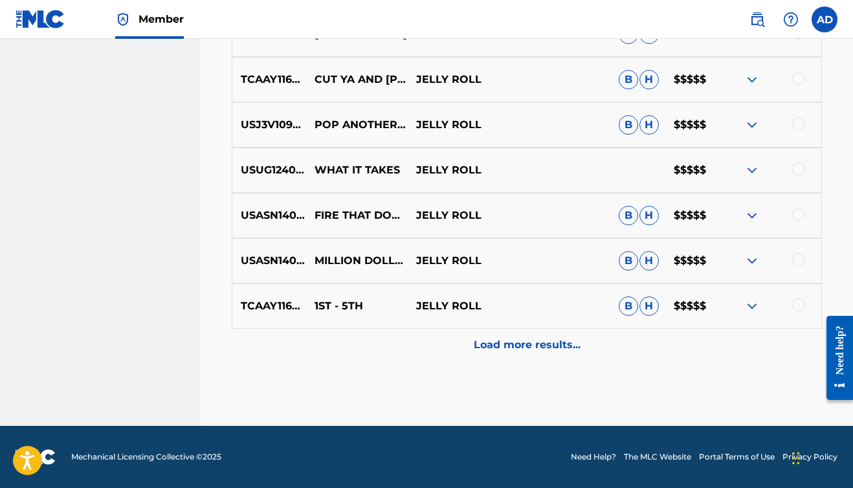
scroll to position [766, 0]
click at [500, 346] on p "Load more results..." at bounding box center [527, 345] width 107 height 16
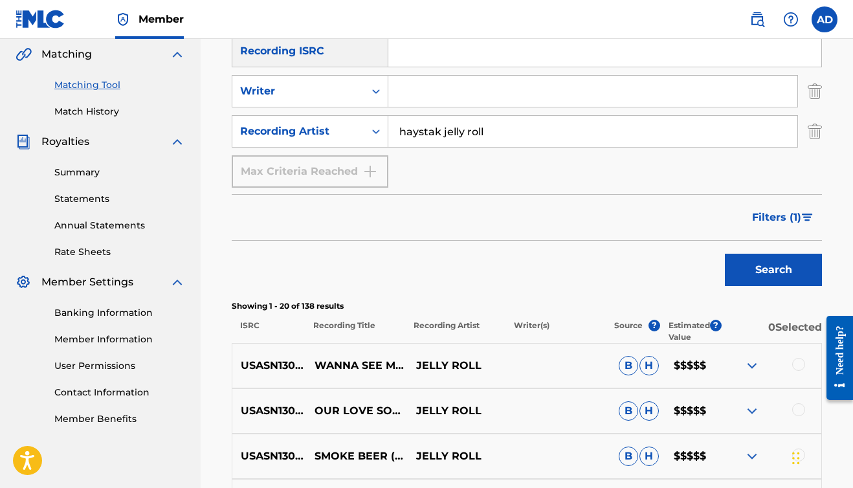
scroll to position [303, 0]
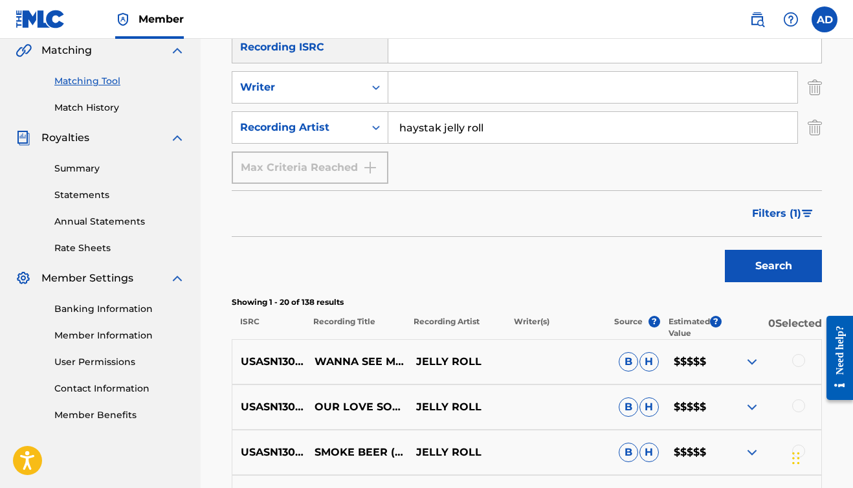
click at [497, 131] on input "haystak jelly roll" at bounding box center [592, 127] width 409 height 31
click at [773, 266] on button "Search" at bounding box center [773, 266] width 97 height 32
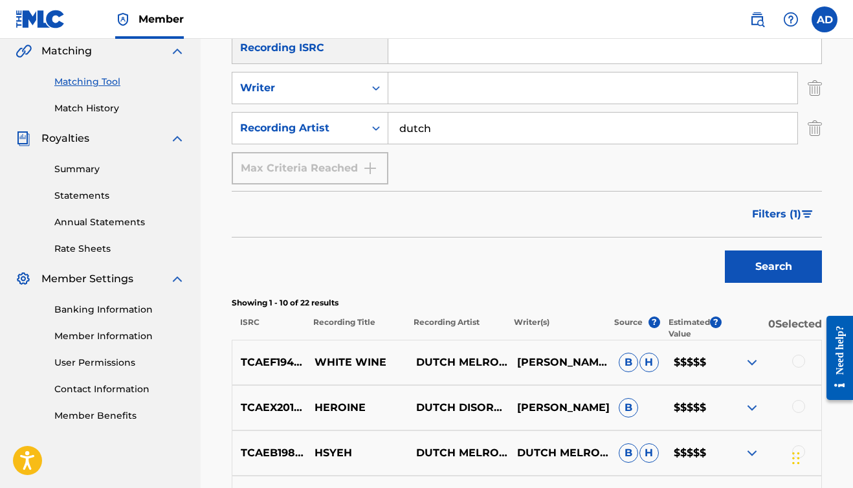
scroll to position [300, 0]
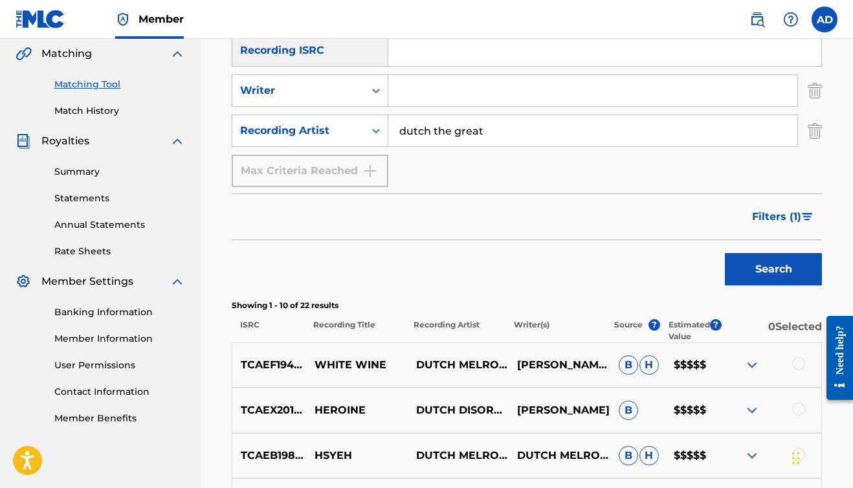
click at [773, 269] on button "Search" at bounding box center [773, 269] width 97 height 32
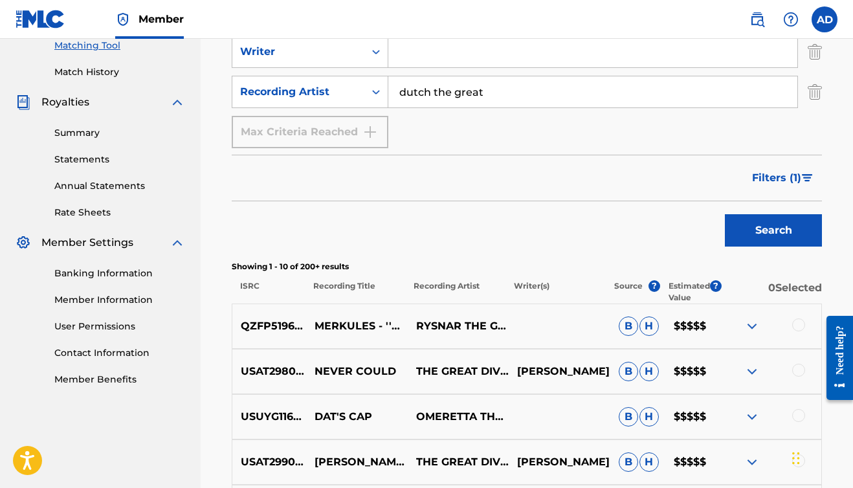
scroll to position [316, 0]
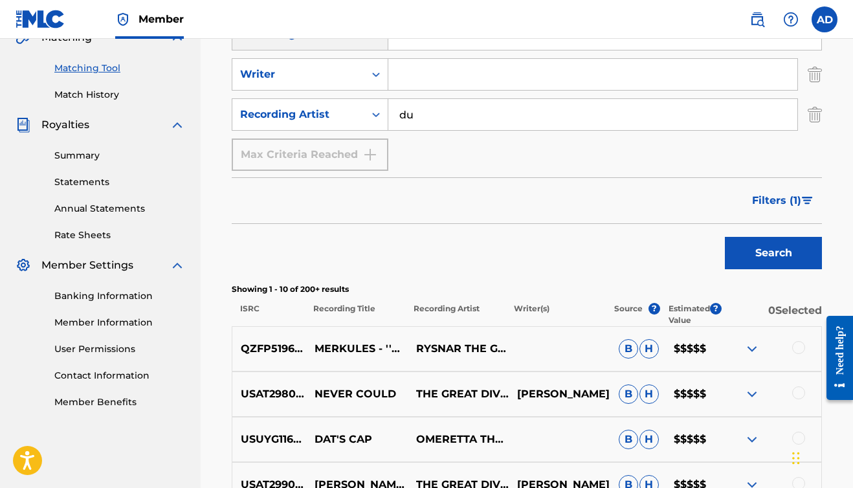
type input "d"
type input "c.w.b."
click at [768, 249] on button "Search" at bounding box center [773, 253] width 97 height 32
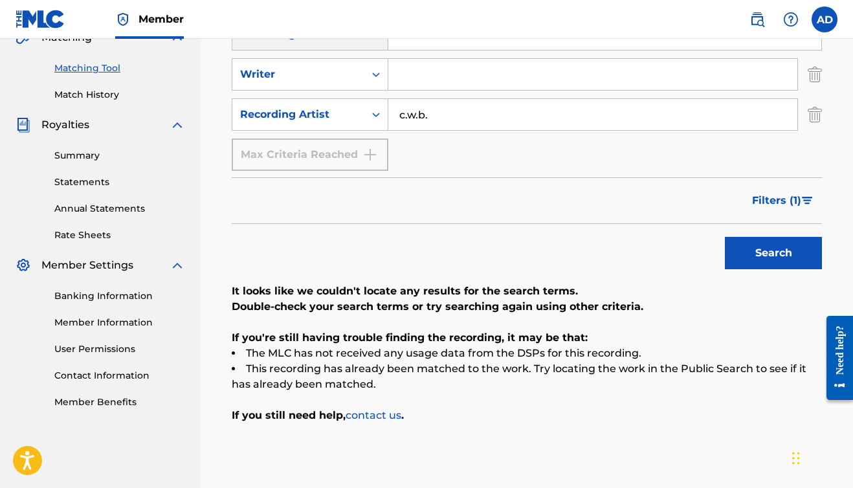
click at [522, 117] on input "c.w.b." at bounding box center [592, 114] width 409 height 31
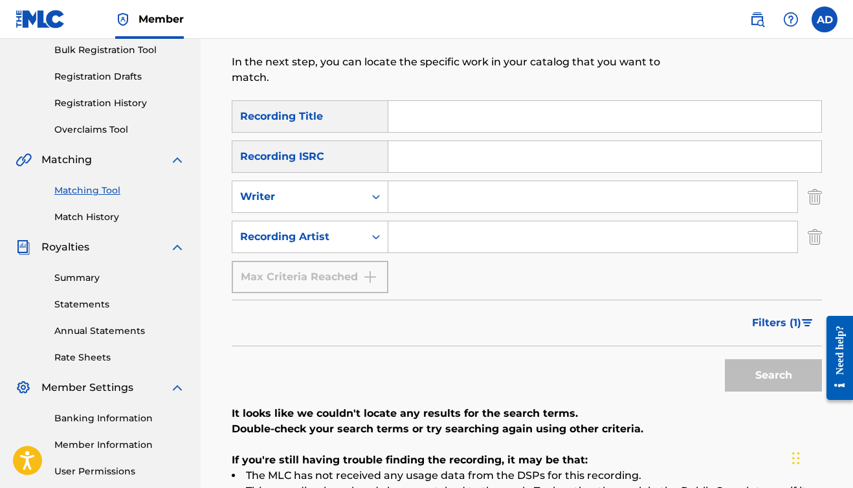
scroll to position [193, 0]
type input "frenchie"
click at [773, 376] on button "Search" at bounding box center [773, 376] width 97 height 32
click at [788, 375] on button "Search" at bounding box center [773, 376] width 97 height 32
click at [495, 240] on input "frenchie" at bounding box center [592, 237] width 409 height 31
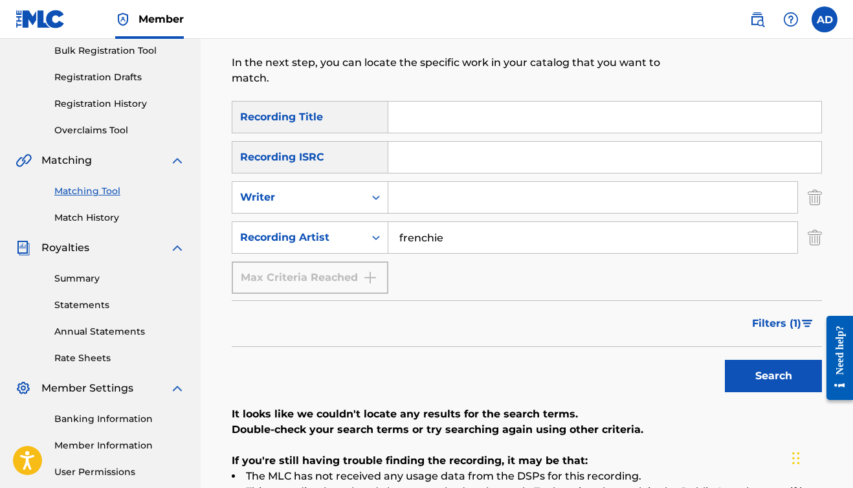
click at [495, 240] on input "frenchie" at bounding box center [592, 237] width 409 height 31
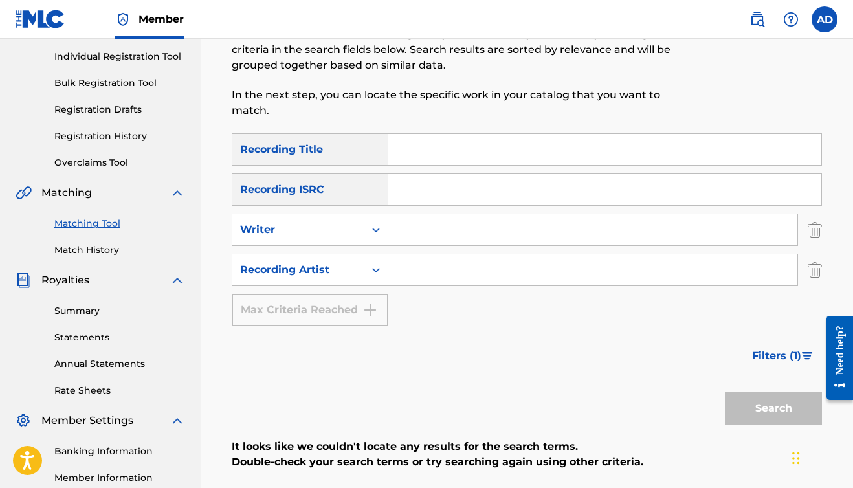
scroll to position [167, 0]
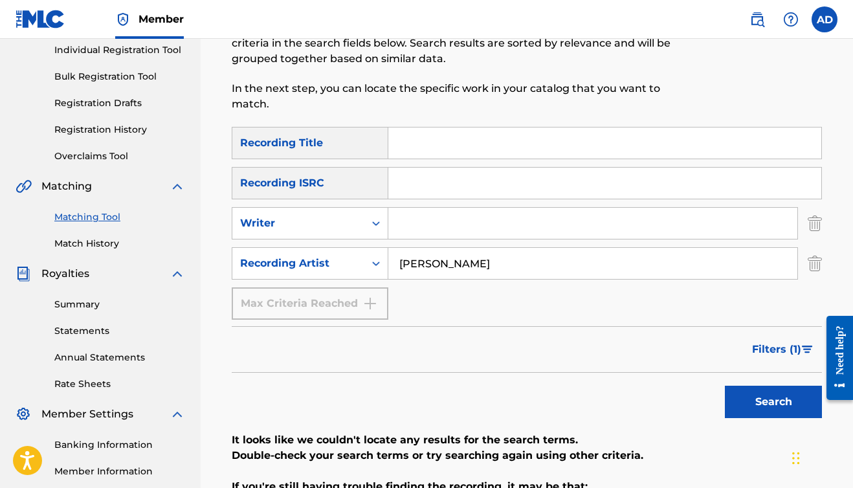
type input "[PERSON_NAME]"
click at [773, 402] on button "Search" at bounding box center [773, 402] width 97 height 32
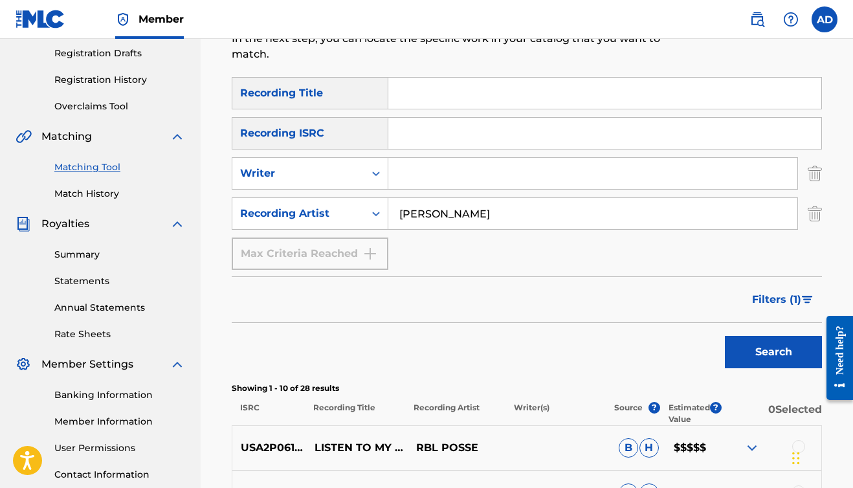
scroll to position [215, 0]
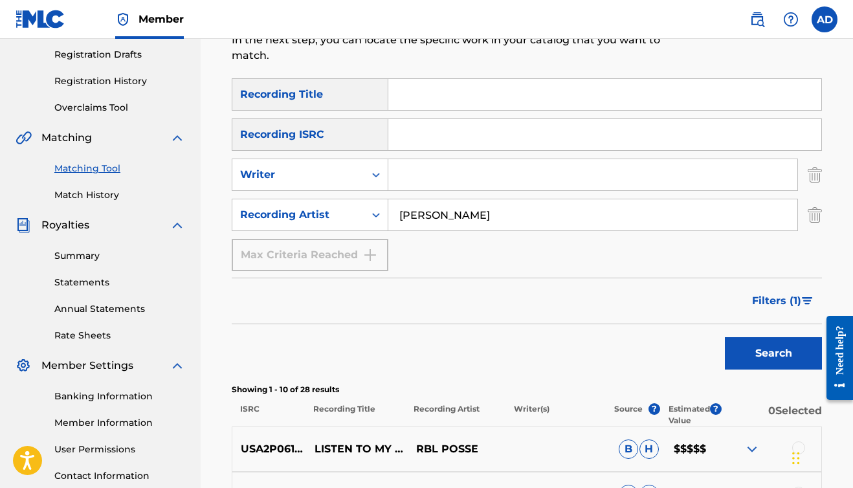
click at [772, 303] on span "Filters ( 1 )" at bounding box center [776, 301] width 49 height 16
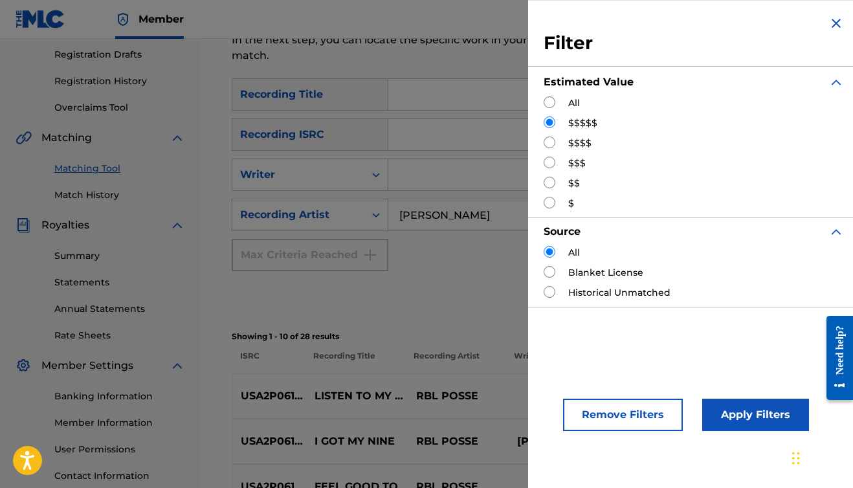
click at [549, 142] on input "Search Form" at bounding box center [550, 143] width 12 height 12
radio input "true"
click at [731, 405] on button "Apply Filters" at bounding box center [755, 415] width 107 height 32
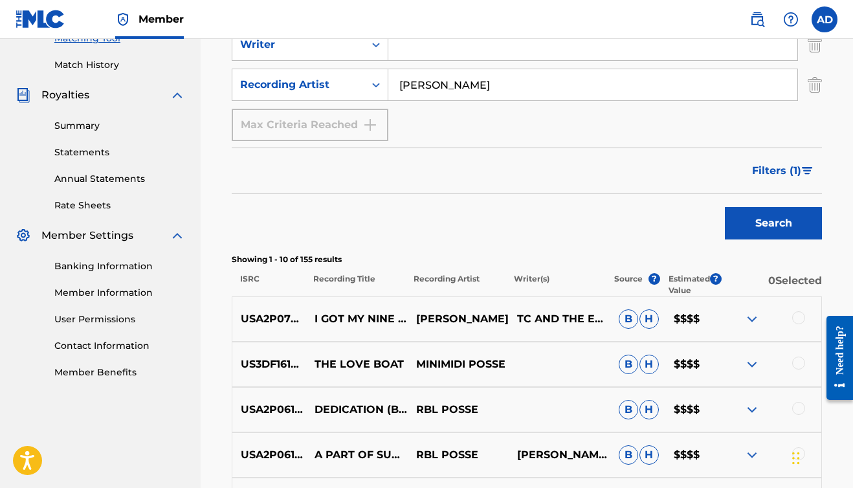
scroll to position [346, 0]
click at [491, 83] on input "[PERSON_NAME]" at bounding box center [592, 84] width 409 height 31
type input "s"
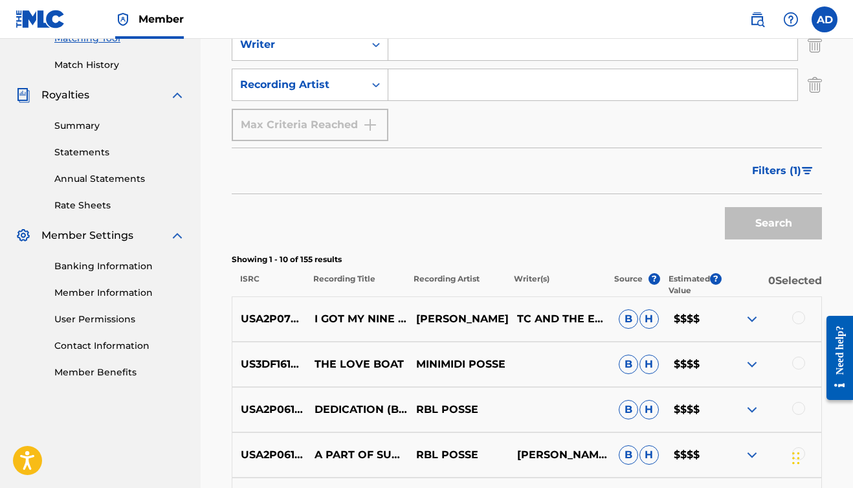
click at [476, 56] on input "Search Form" at bounding box center [592, 44] width 409 height 31
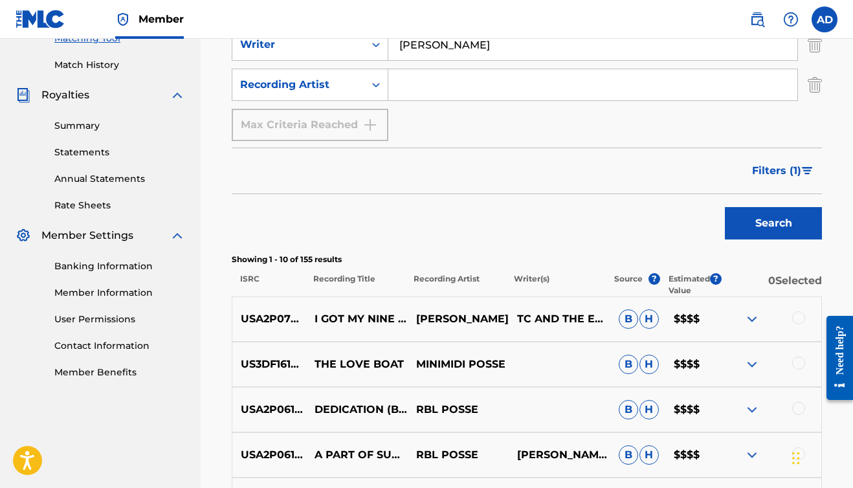
type input "[PERSON_NAME]"
click at [757, 228] on button "Search" at bounding box center [773, 223] width 97 height 32
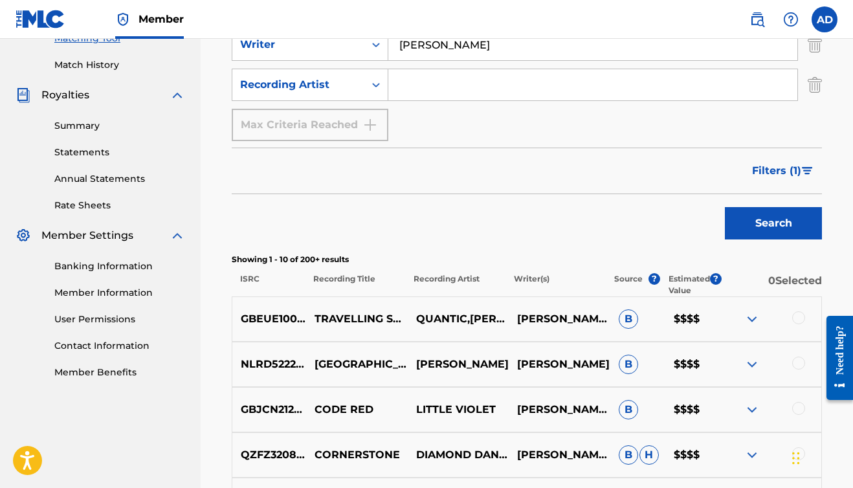
click at [793, 173] on span "Filters ( 1 )" at bounding box center [776, 171] width 49 height 16
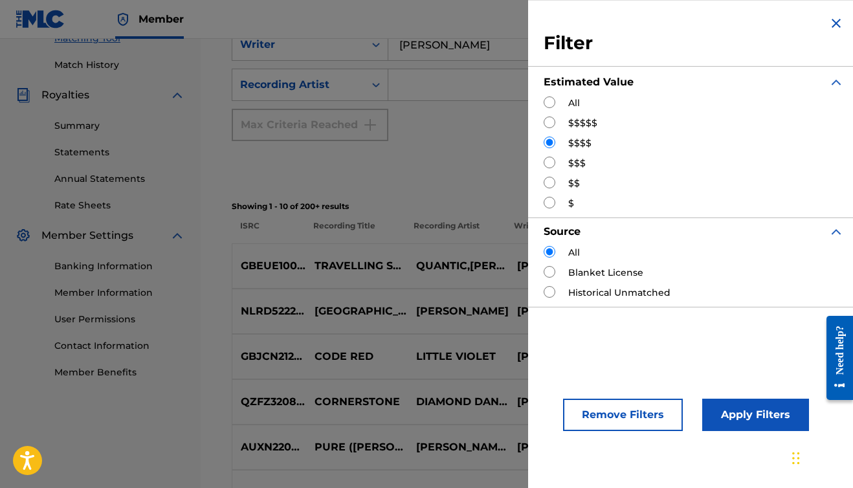
click at [595, 125] on label "$$$$$" at bounding box center [582, 123] width 29 height 14
click at [554, 124] on input "Search Form" at bounding box center [550, 122] width 12 height 12
radio input "true"
click at [734, 422] on button "Apply Filters" at bounding box center [755, 415] width 107 height 32
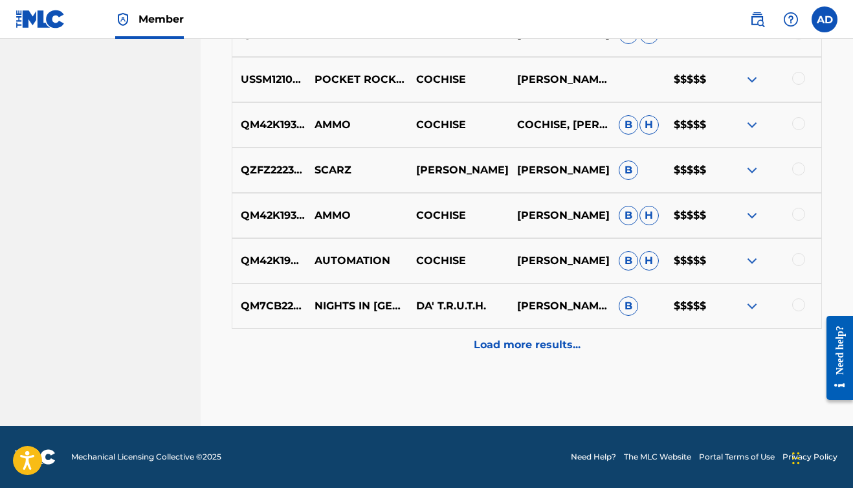
scroll to position [766, 0]
click at [527, 349] on p "Load more results..." at bounding box center [527, 345] width 107 height 16
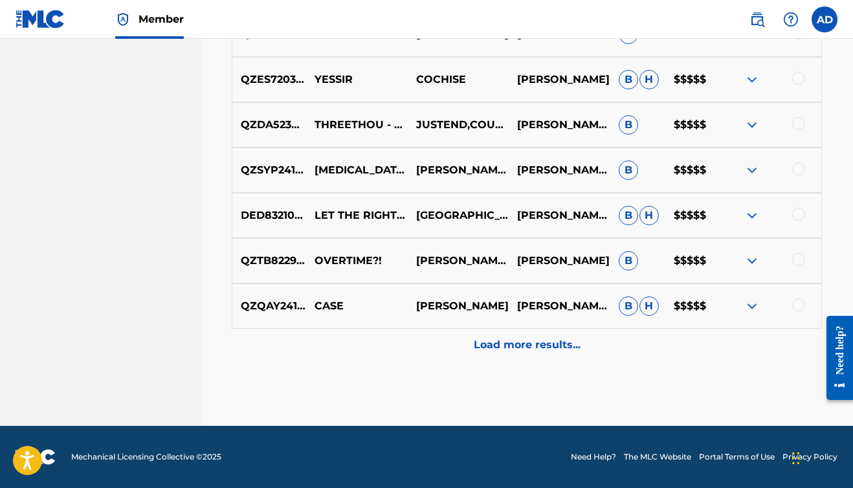
scroll to position [1219, 0]
click at [517, 345] on p "Load more results..." at bounding box center [527, 345] width 107 height 16
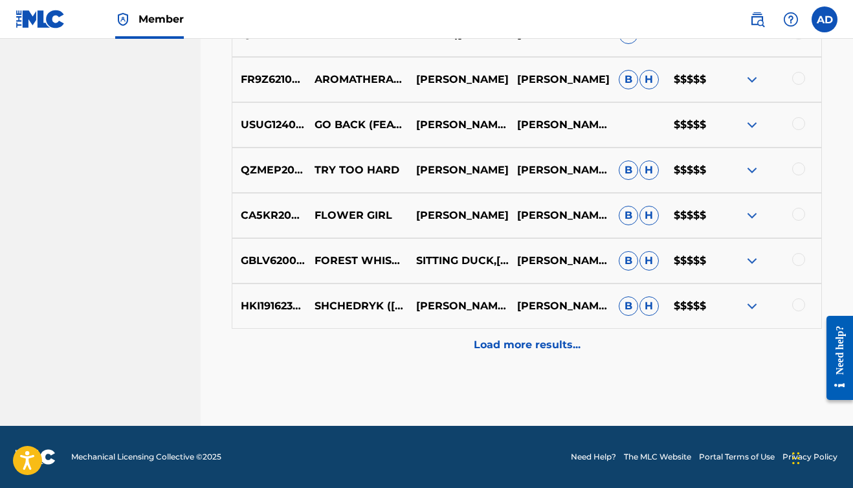
scroll to position [1672, 0]
click at [517, 343] on p "Load more results..." at bounding box center [527, 345] width 107 height 16
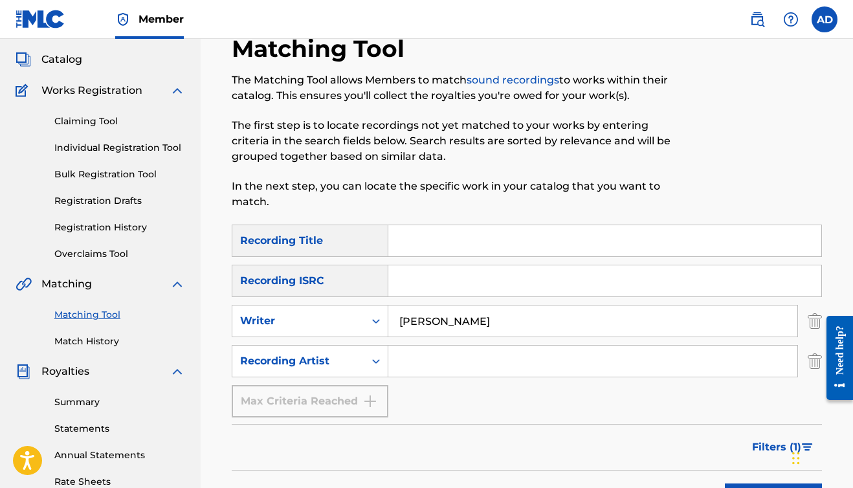
scroll to position [69, 0]
click at [460, 321] on input "[PERSON_NAME]" at bounding box center [592, 321] width 409 height 31
type input "s"
click at [446, 360] on input "Search Form" at bounding box center [592, 361] width 409 height 31
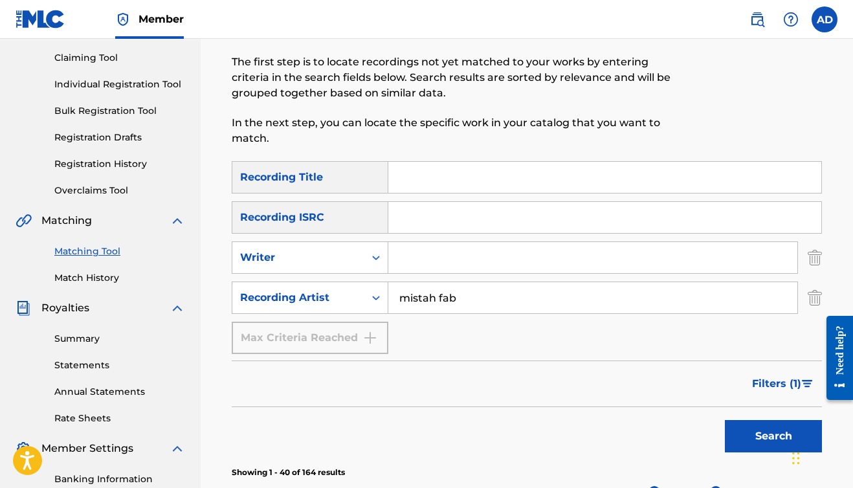
scroll to position [169, 0]
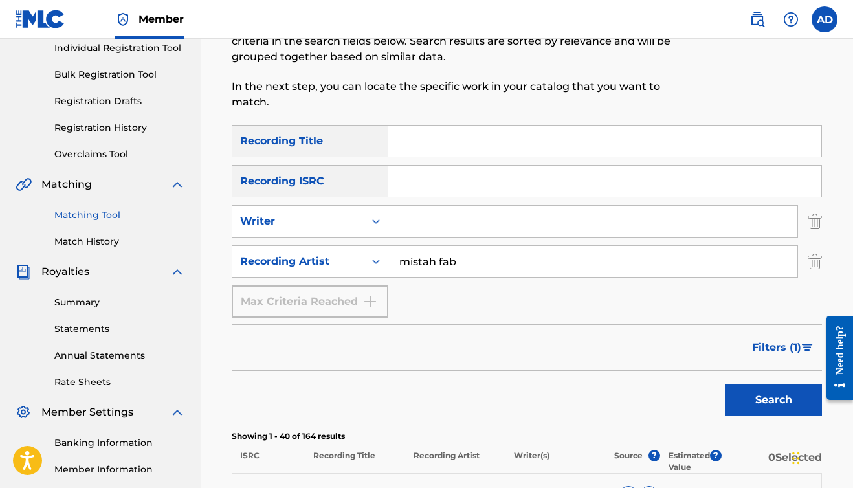
type input "mistah fab"
click at [770, 405] on button "Search" at bounding box center [773, 400] width 97 height 32
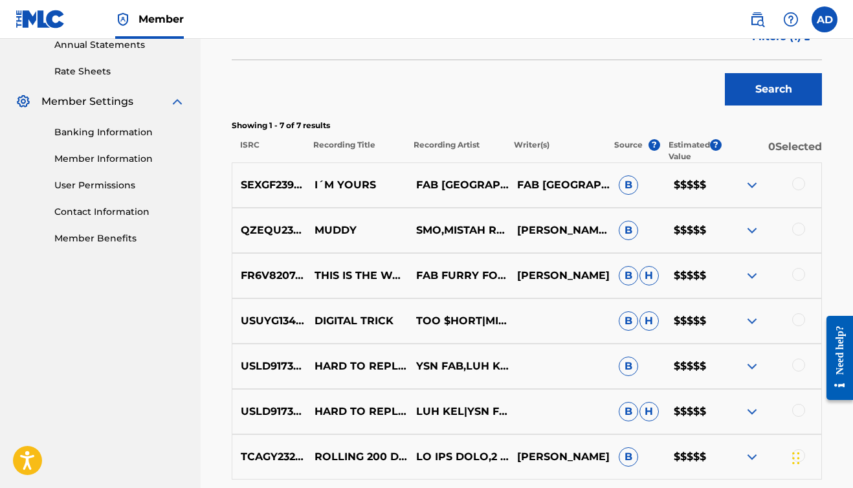
scroll to position [469, 0]
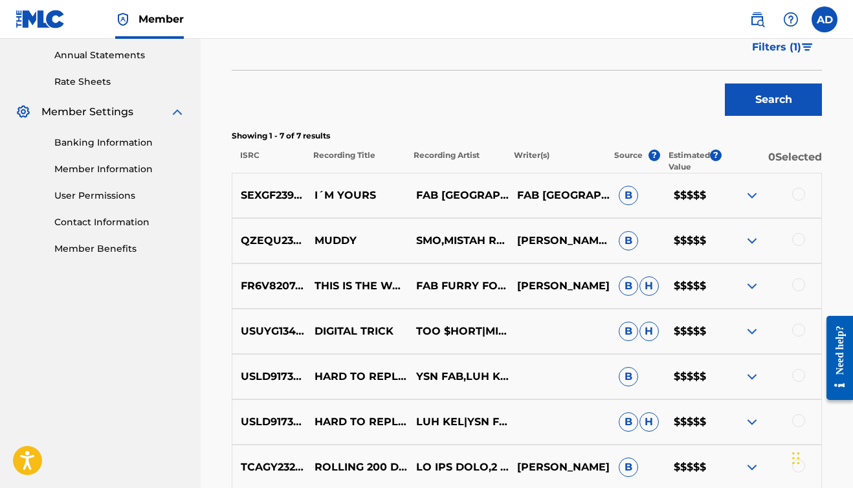
click at [806, 48] on img "Search Form" at bounding box center [807, 47] width 11 height 8
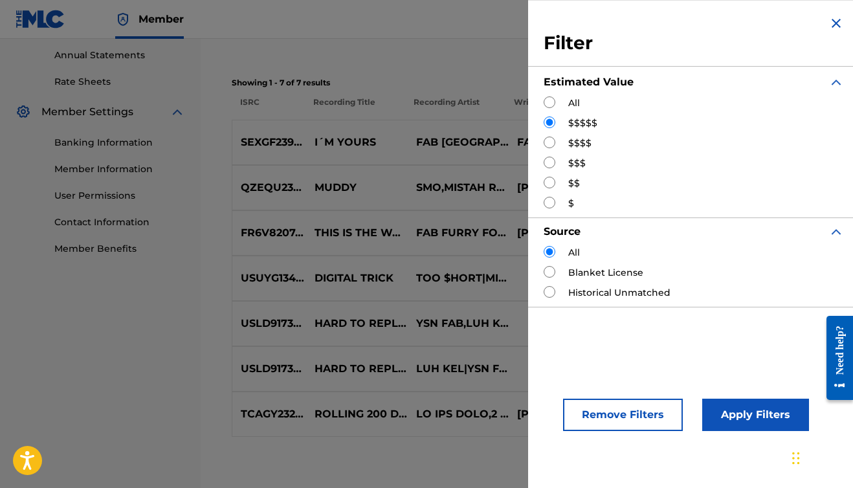
click at [549, 141] on input "Search Form" at bounding box center [550, 143] width 12 height 12
radio input "true"
click at [733, 414] on button "Apply Filters" at bounding box center [755, 415] width 107 height 32
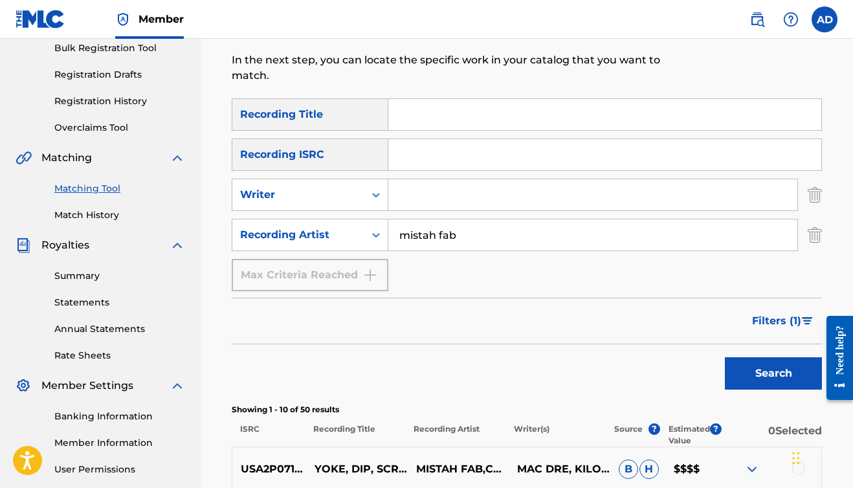
scroll to position [193, 0]
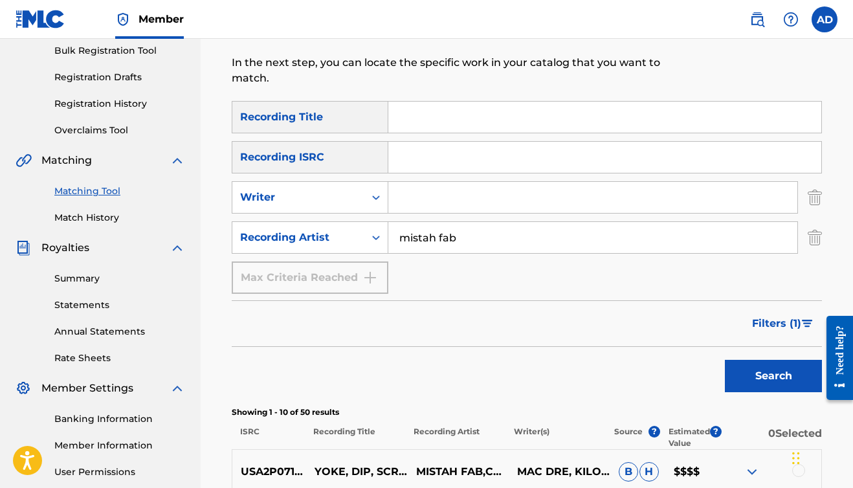
click at [443, 240] on input "mistah fab" at bounding box center [592, 237] width 409 height 31
click at [450, 237] on input "mistah f.ab" at bounding box center [592, 237] width 409 height 31
click at [460, 237] on input "mistah f.a.b" at bounding box center [592, 237] width 409 height 31
type input "mistah f.a.b."
click at [747, 369] on button "Search" at bounding box center [773, 376] width 97 height 32
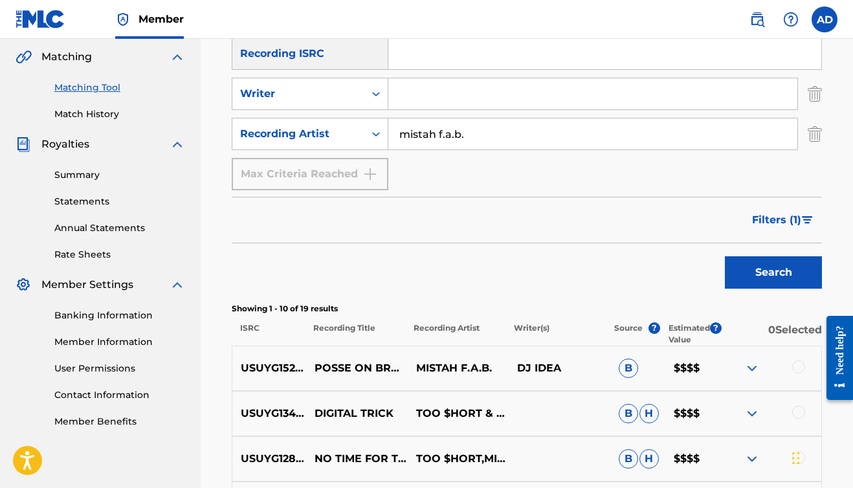
scroll to position [285, 0]
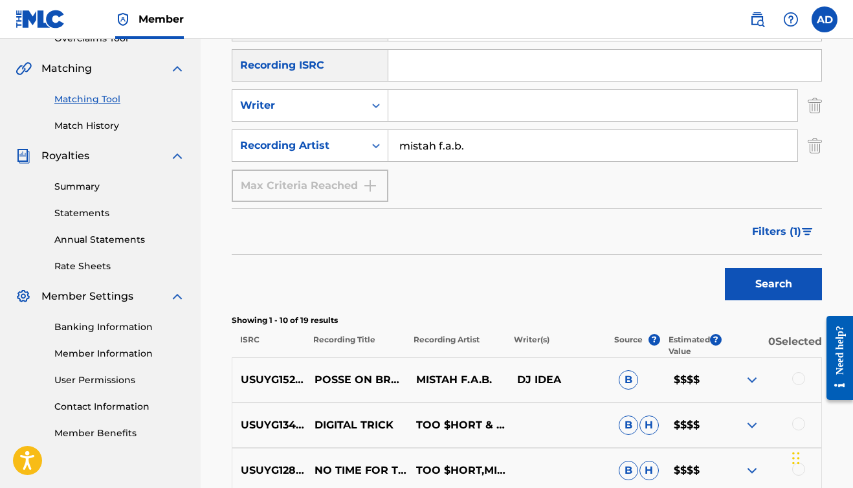
click at [434, 110] on input "Search Form" at bounding box center [592, 105] width 409 height 31
click at [773, 284] on button "Search" at bounding box center [773, 284] width 97 height 32
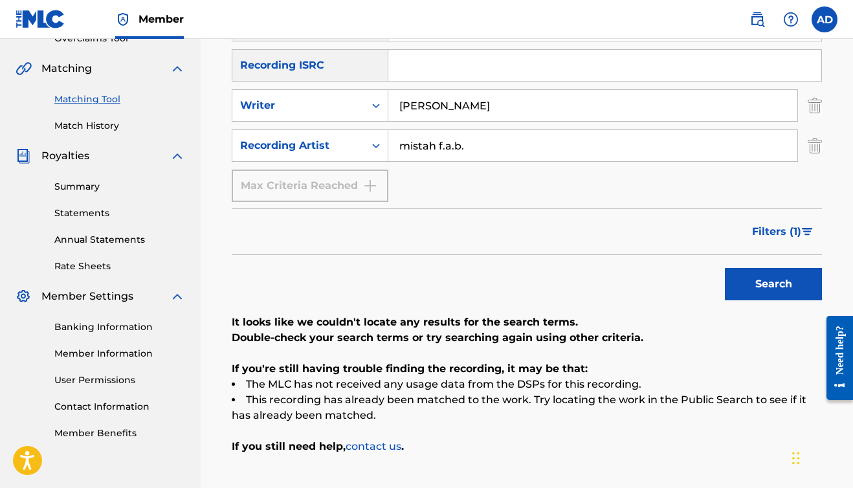
click at [428, 104] on input "[PERSON_NAME]" at bounding box center [592, 105] width 409 height 31
type input "c"
click at [746, 289] on button "Search" at bounding box center [773, 284] width 97 height 32
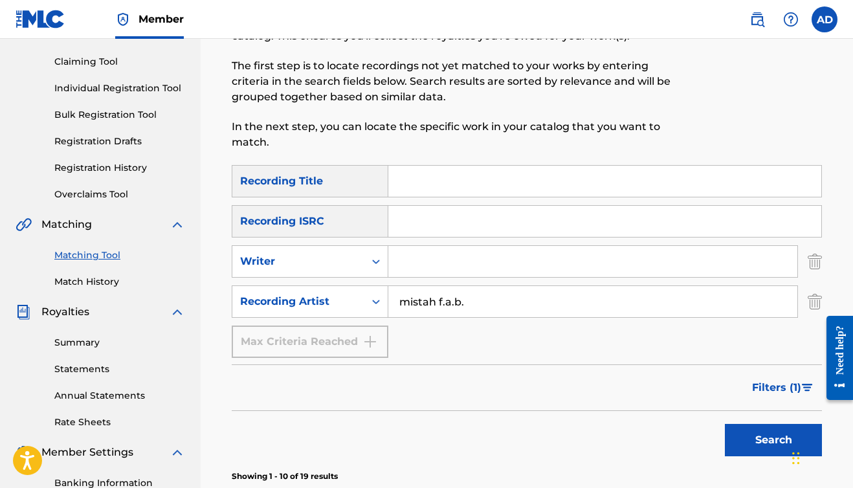
scroll to position [130, 0]
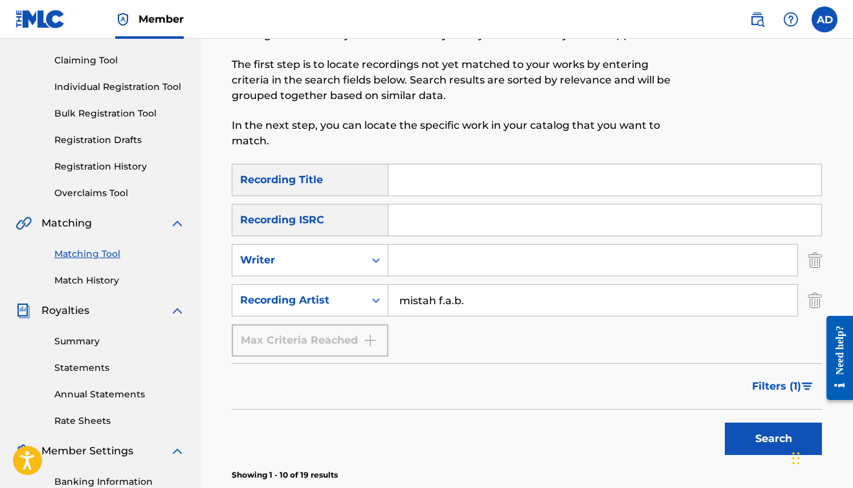
click at [467, 300] on input "mistah f.a.b." at bounding box center [592, 300] width 409 height 31
click at [423, 262] on input "Search Form" at bounding box center [592, 260] width 409 height 31
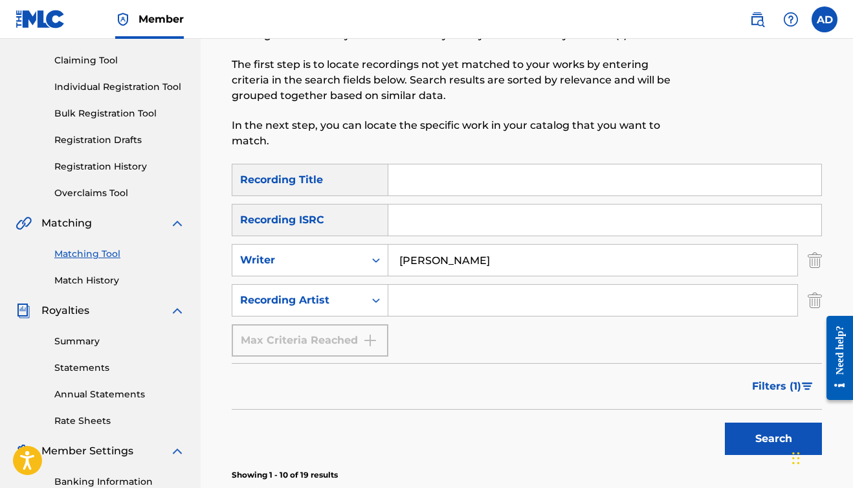
click at [773, 439] on button "Search" at bounding box center [773, 439] width 97 height 32
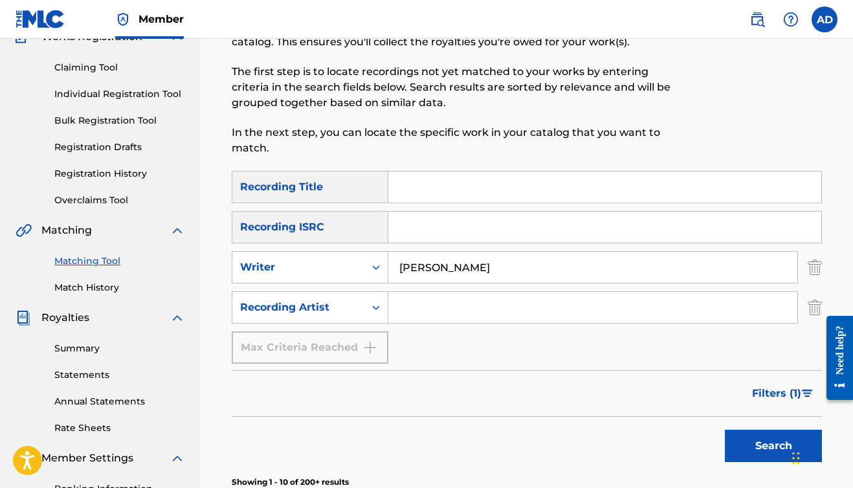
scroll to position [115, 0]
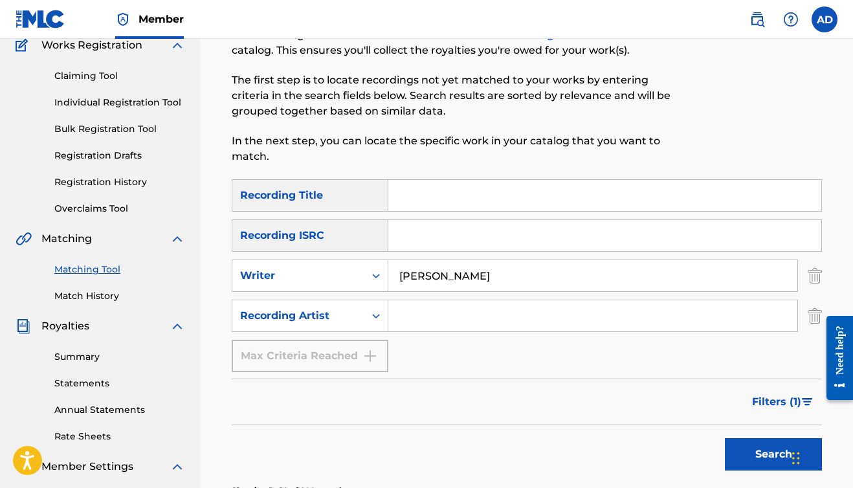
type input "[PERSON_NAME]"
click at [773, 454] on button "Search" at bounding box center [773, 454] width 97 height 32
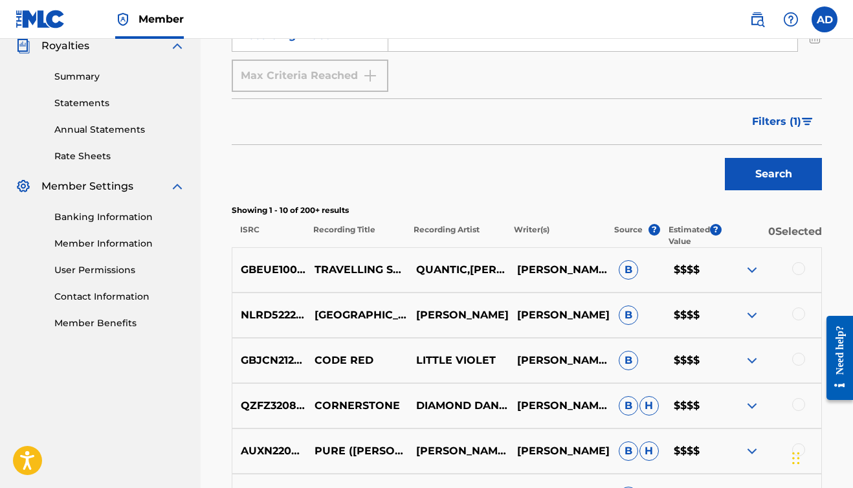
scroll to position [388, 0]
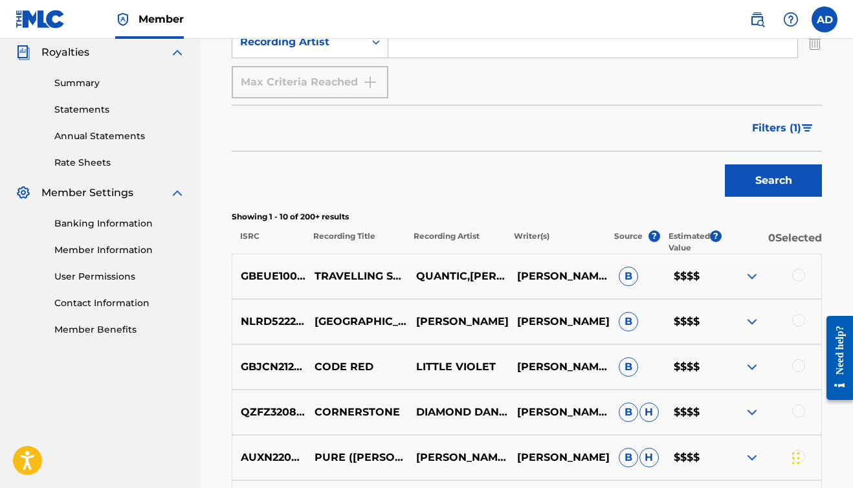
click at [785, 127] on span "Filters ( 1 )" at bounding box center [776, 128] width 49 height 16
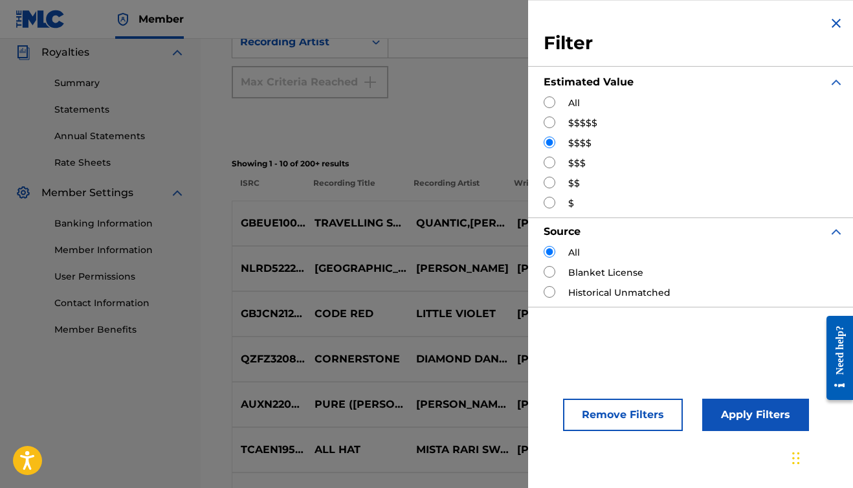
click at [566, 121] on div "$$$$$" at bounding box center [694, 123] width 300 height 14
click at [551, 122] on input "Search Form" at bounding box center [550, 122] width 12 height 12
radio input "true"
click at [733, 415] on button "Apply Filters" at bounding box center [755, 415] width 107 height 32
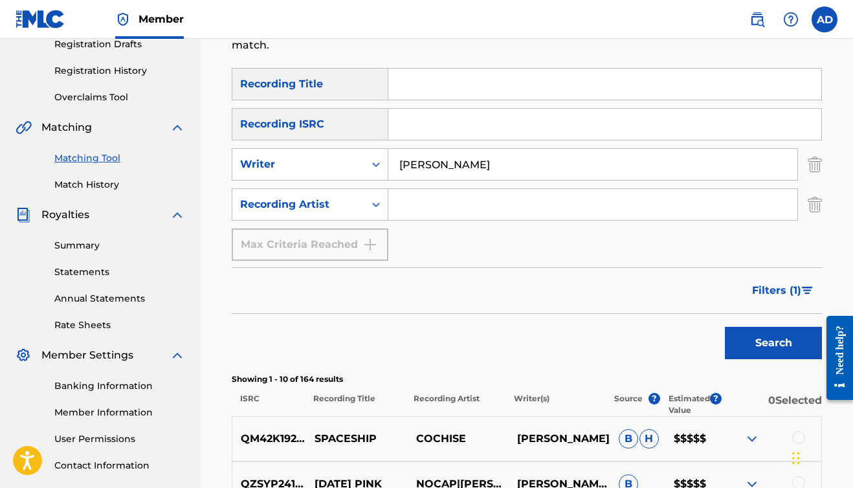
scroll to position [210, 0]
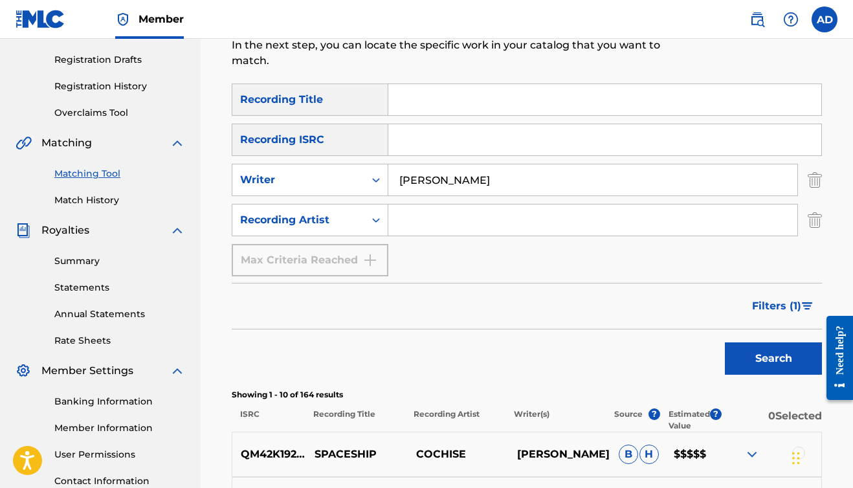
click at [461, 180] on input "[PERSON_NAME]" at bounding box center [592, 179] width 409 height 31
type input "s"
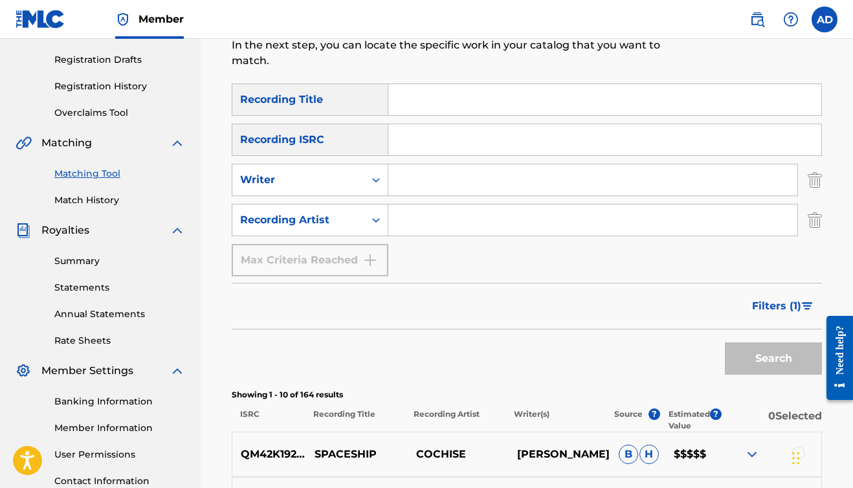
click at [441, 223] on input "Search Form" at bounding box center [592, 219] width 409 height 31
click at [799, 361] on button "Search" at bounding box center [773, 358] width 97 height 32
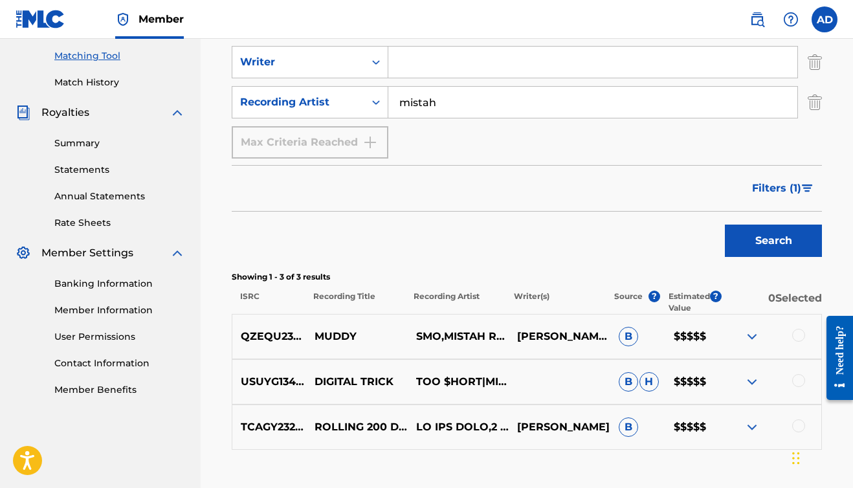
scroll to position [313, 0]
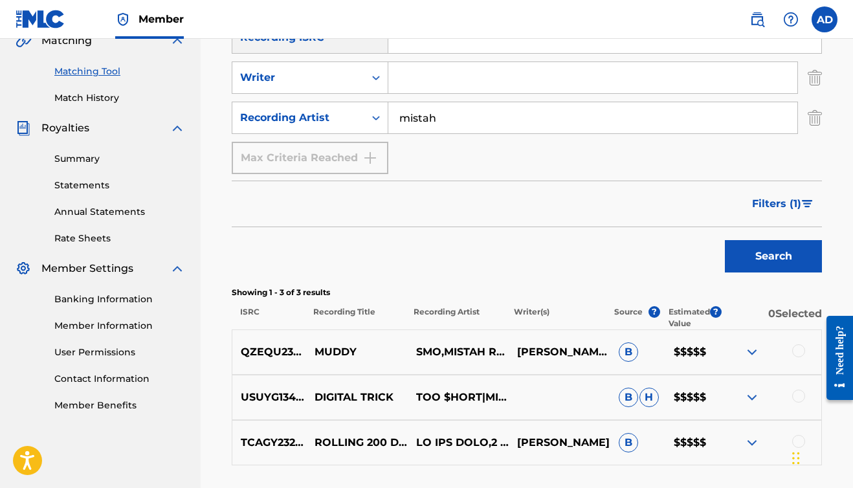
click at [461, 118] on input "mistah" at bounding box center [592, 117] width 409 height 31
type input "m"
type input "e-40"
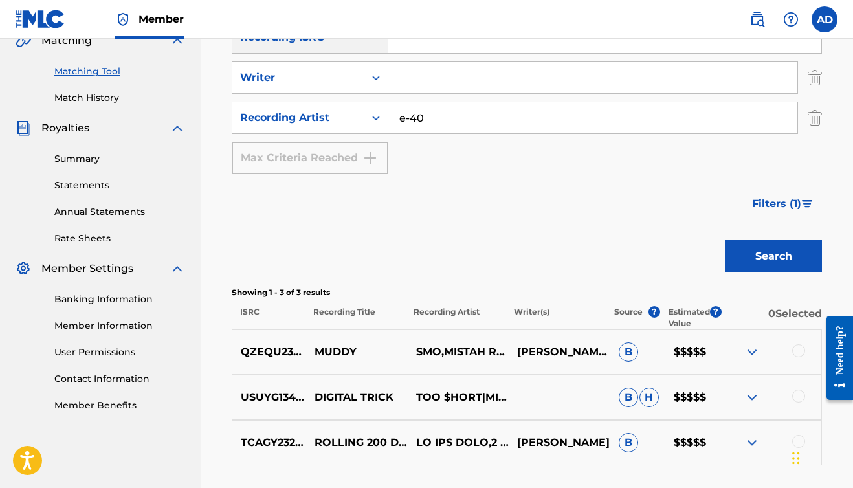
click at [816, 256] on button "Search" at bounding box center [773, 256] width 97 height 32
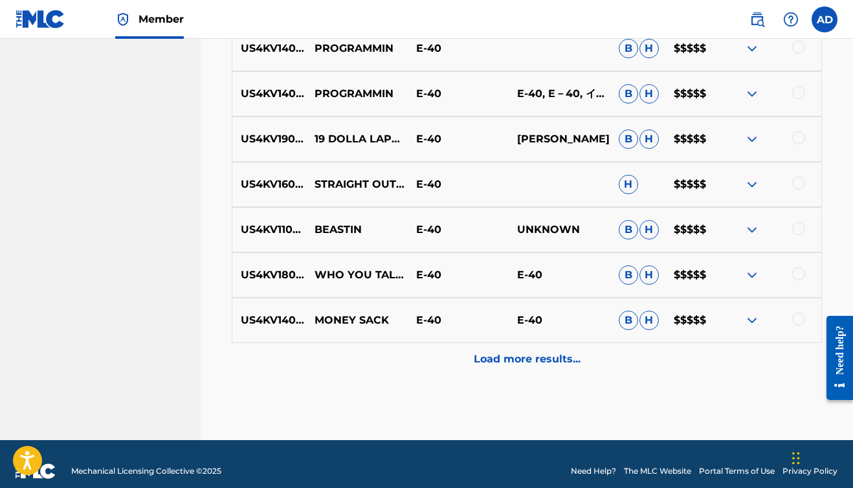
scroll to position [755, 0]
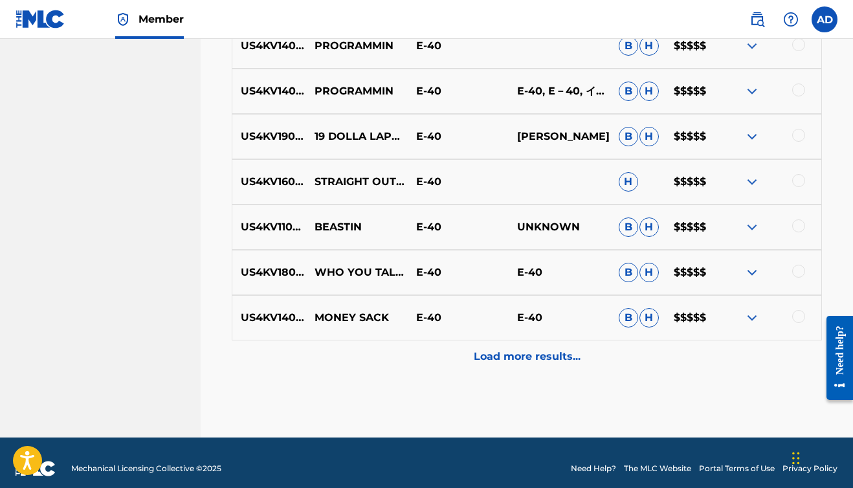
click at [525, 359] on p "Load more results..." at bounding box center [527, 357] width 107 height 16
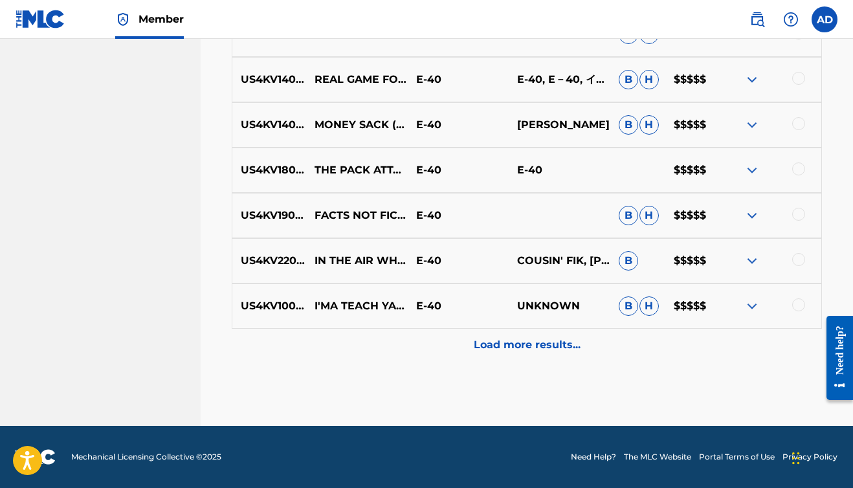
scroll to position [1219, 0]
click at [549, 344] on p "Load more results..." at bounding box center [527, 345] width 107 height 16
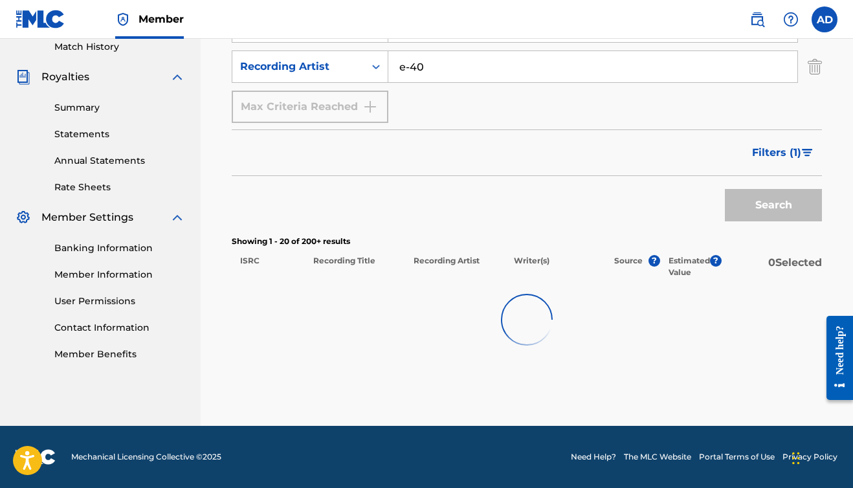
scroll to position [364, 0]
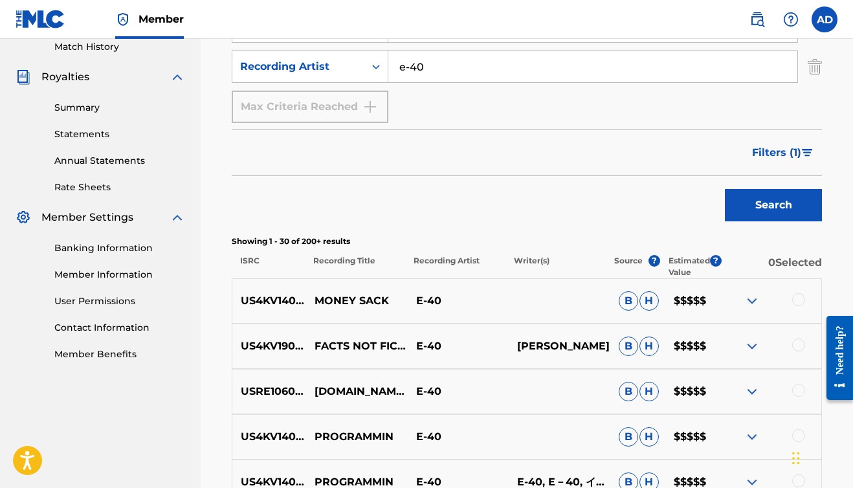
click at [790, 148] on span "Filters ( 1 )" at bounding box center [776, 153] width 49 height 16
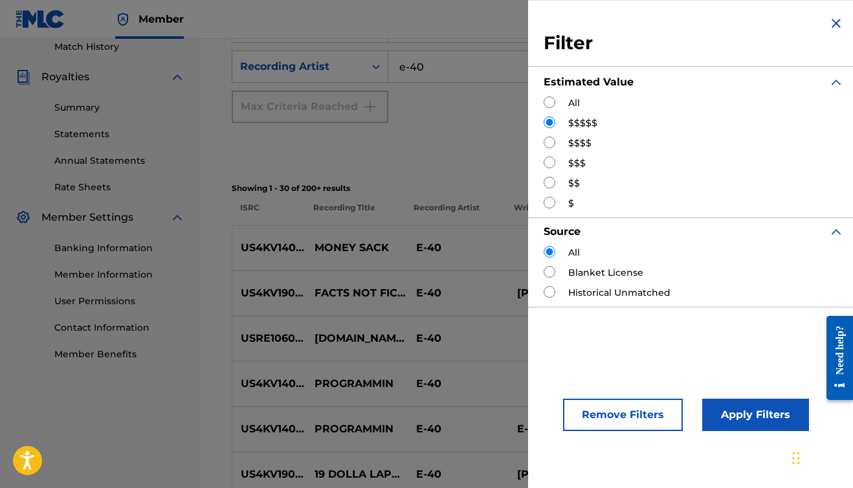
click at [549, 142] on input "Search Form" at bounding box center [550, 143] width 12 height 12
radio input "true"
click at [722, 402] on button "Apply Filters" at bounding box center [755, 415] width 107 height 32
